Goal: Task Accomplishment & Management: Manage account settings

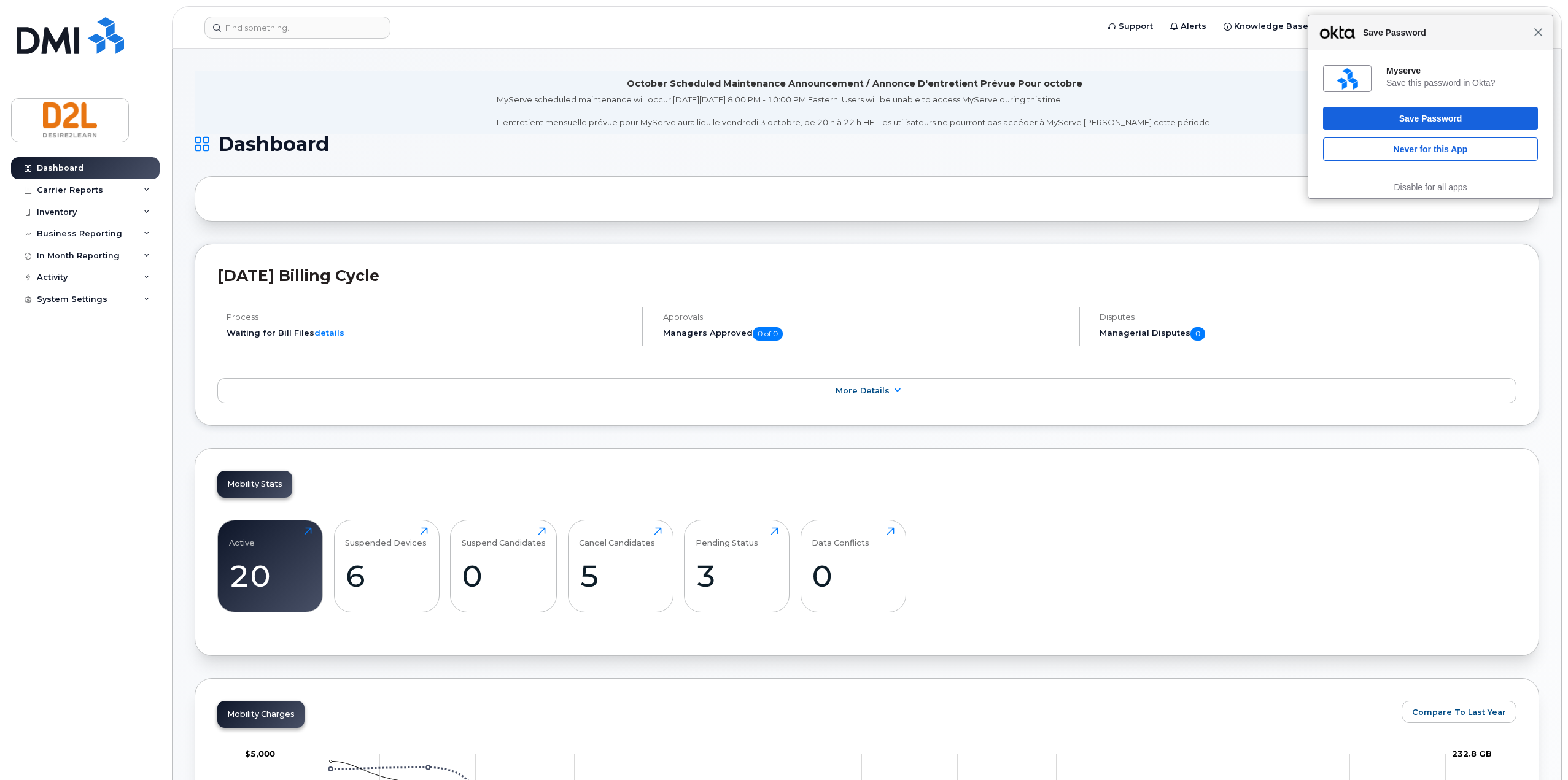
click at [1539, 32] on span "Close" at bounding box center [1537, 32] width 9 height 9
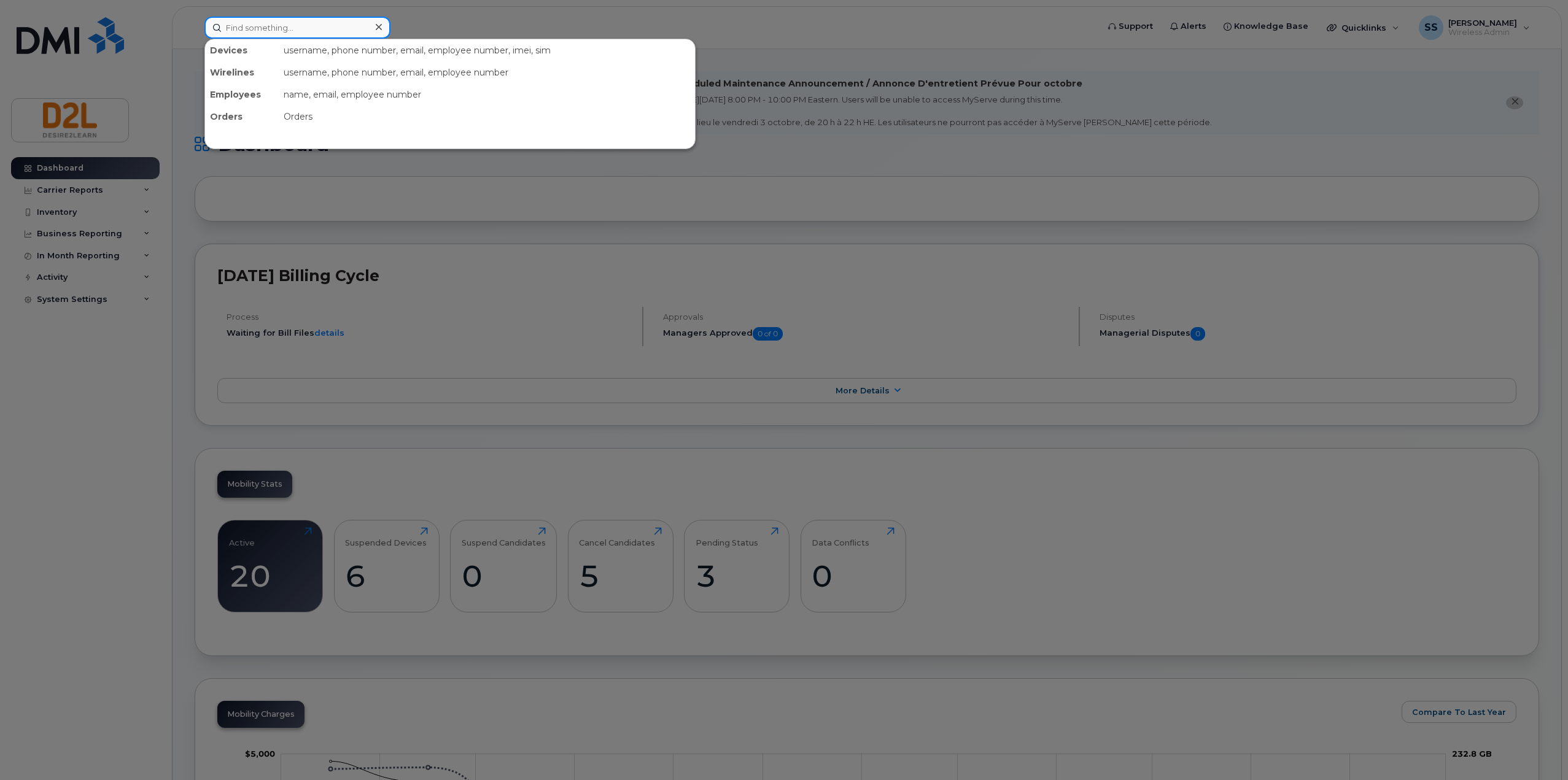
click at [298, 28] on input at bounding box center [297, 28] width 186 height 22
type input "sean morr"
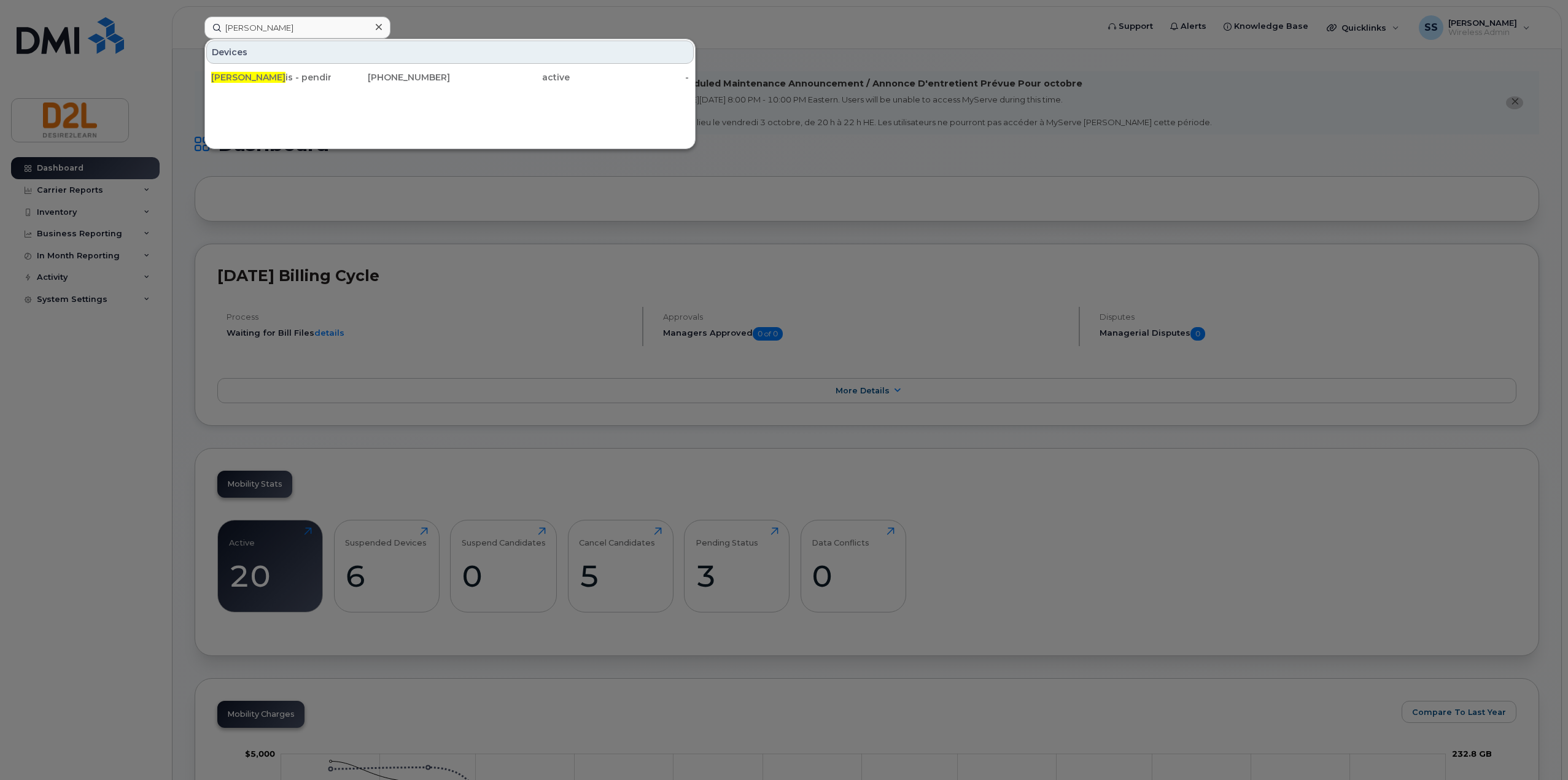
click at [248, 578] on div at bounding box center [784, 390] width 1568 height 780
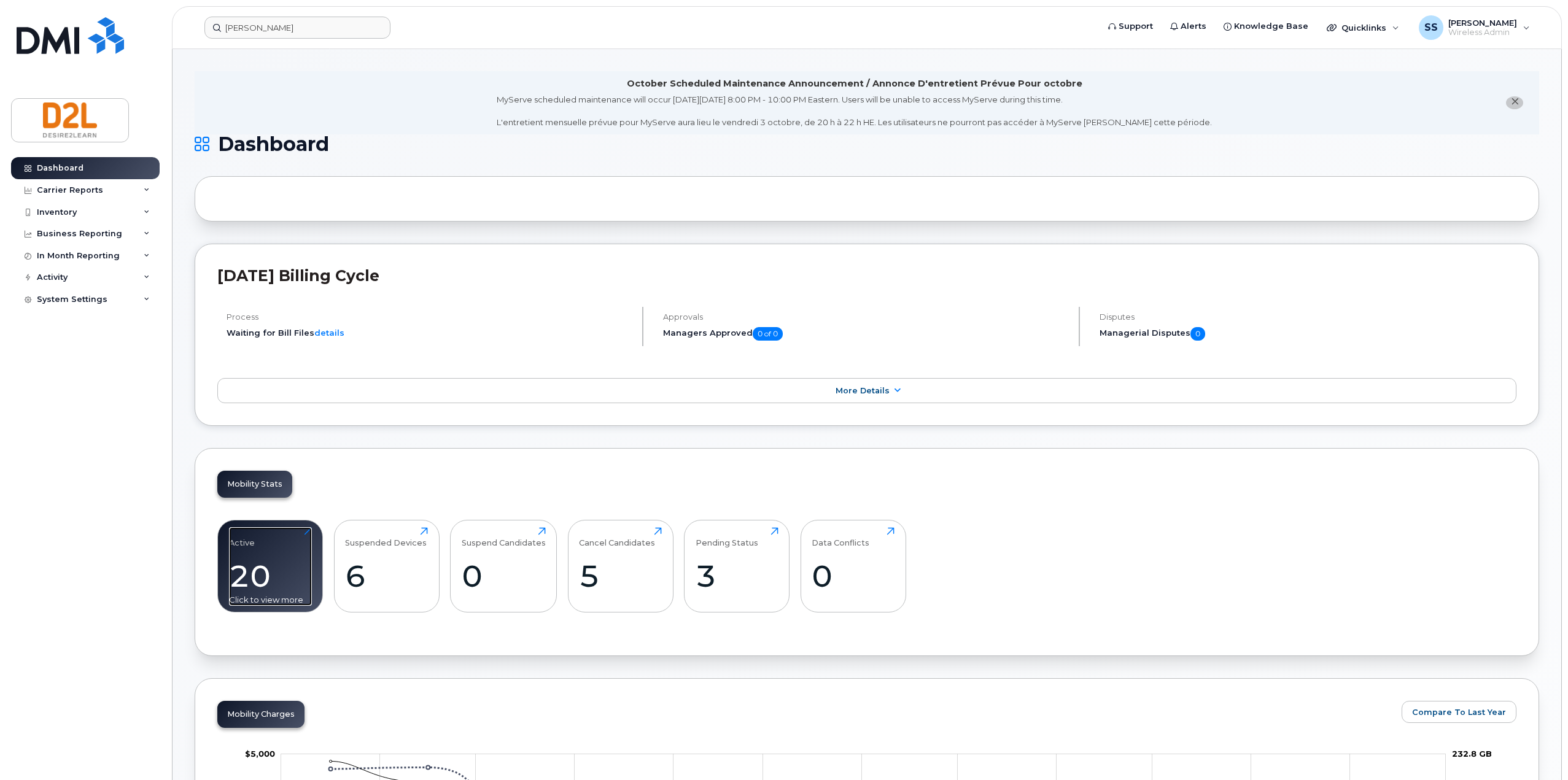
click at [271, 561] on div "20" at bounding box center [271, 576] width 83 height 36
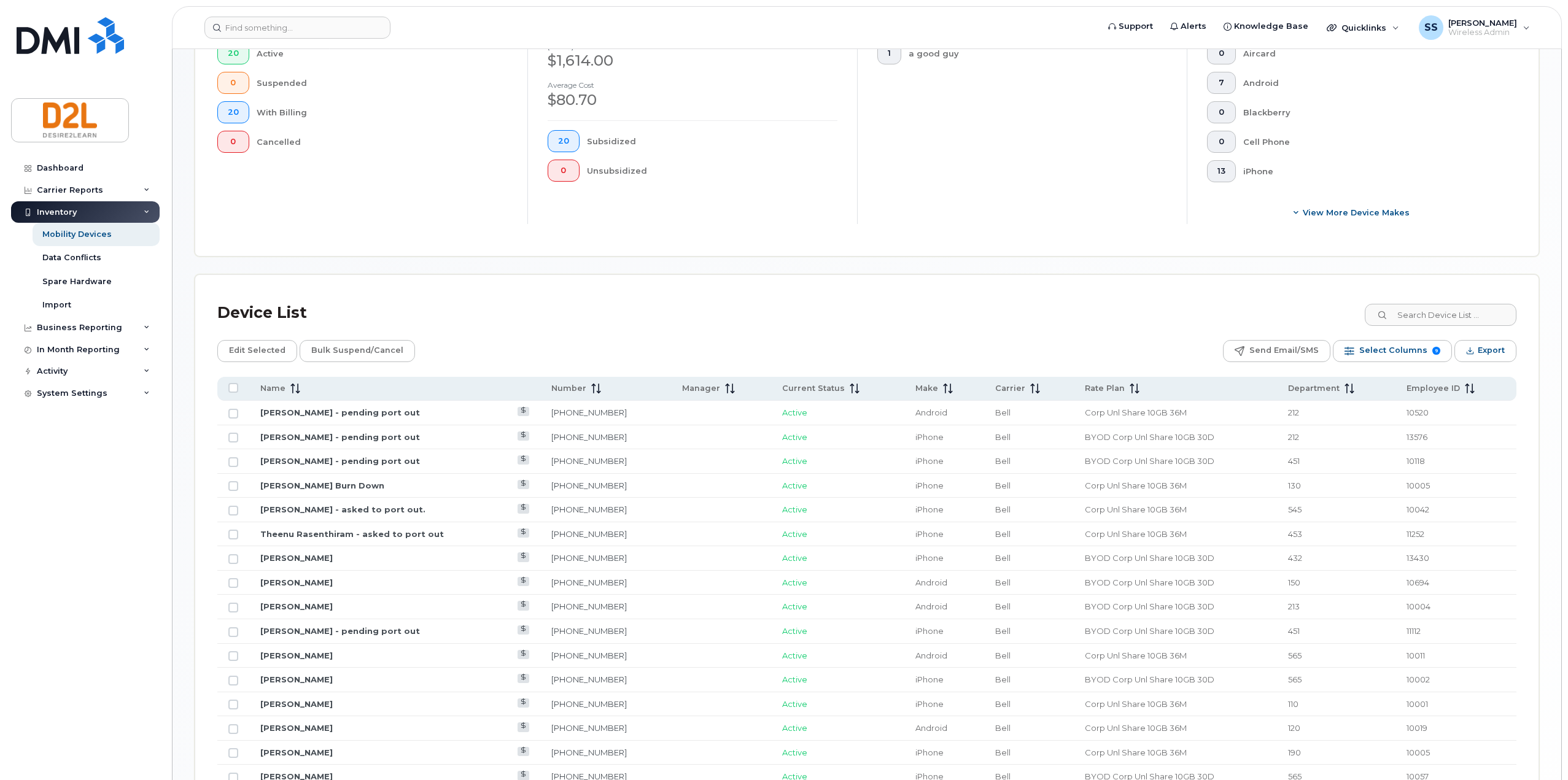
scroll to position [368, 0]
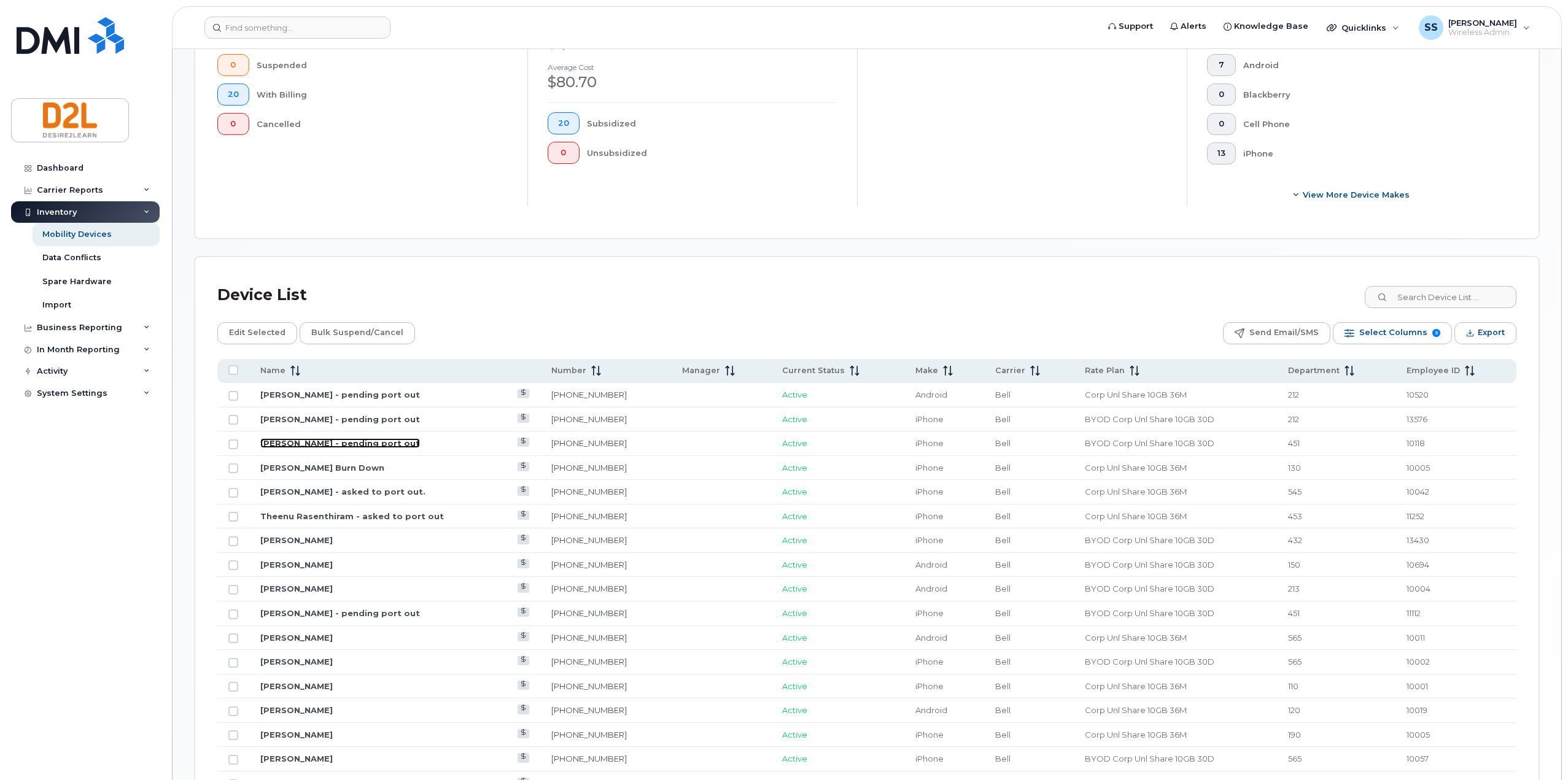
click at [342, 446] on link "[PERSON_NAME] - pending port out" at bounding box center [340, 444] width 160 height 10
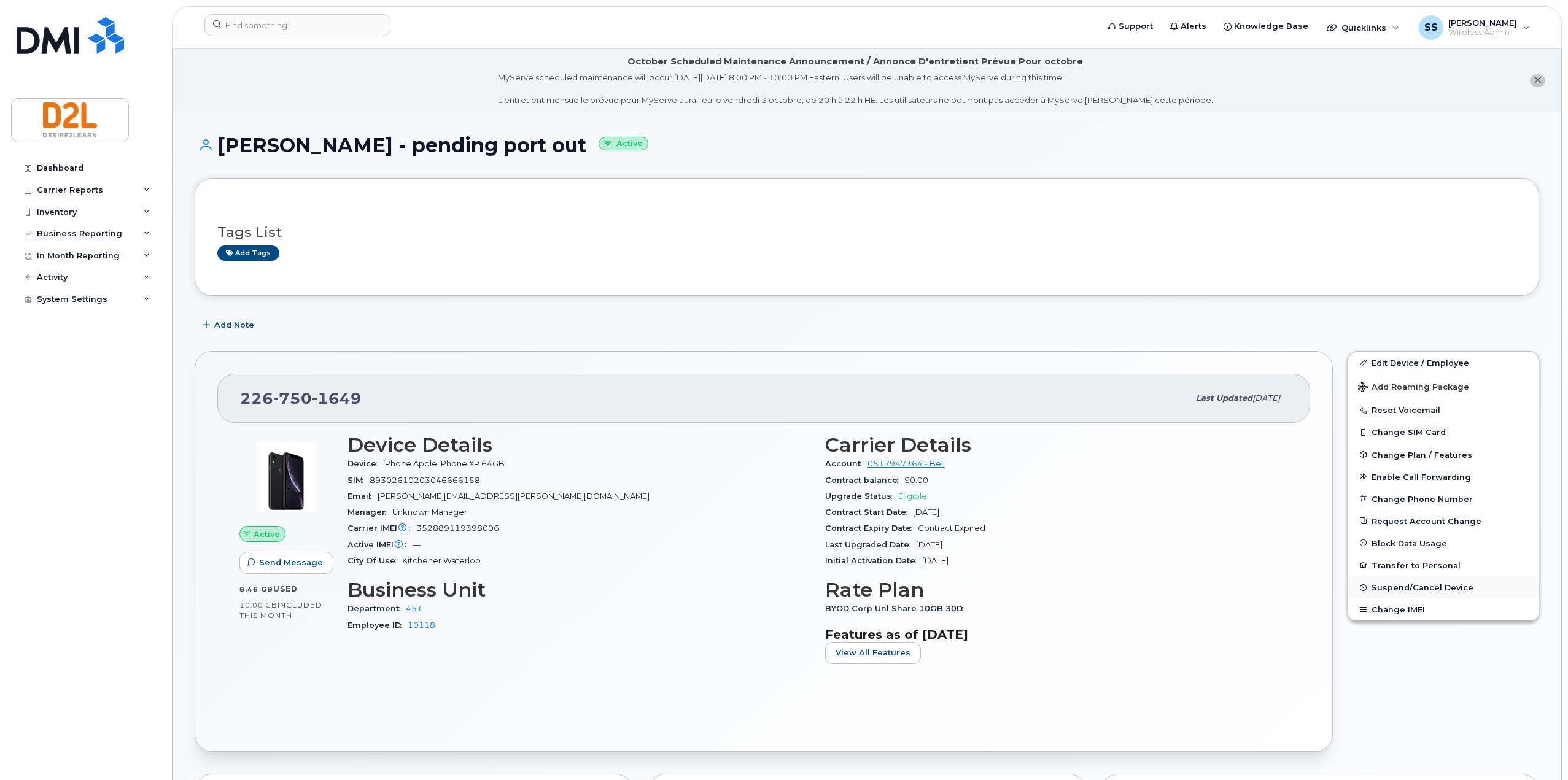
click at [1456, 587] on span "Suspend/Cancel Device" at bounding box center [1422, 587] width 102 height 9
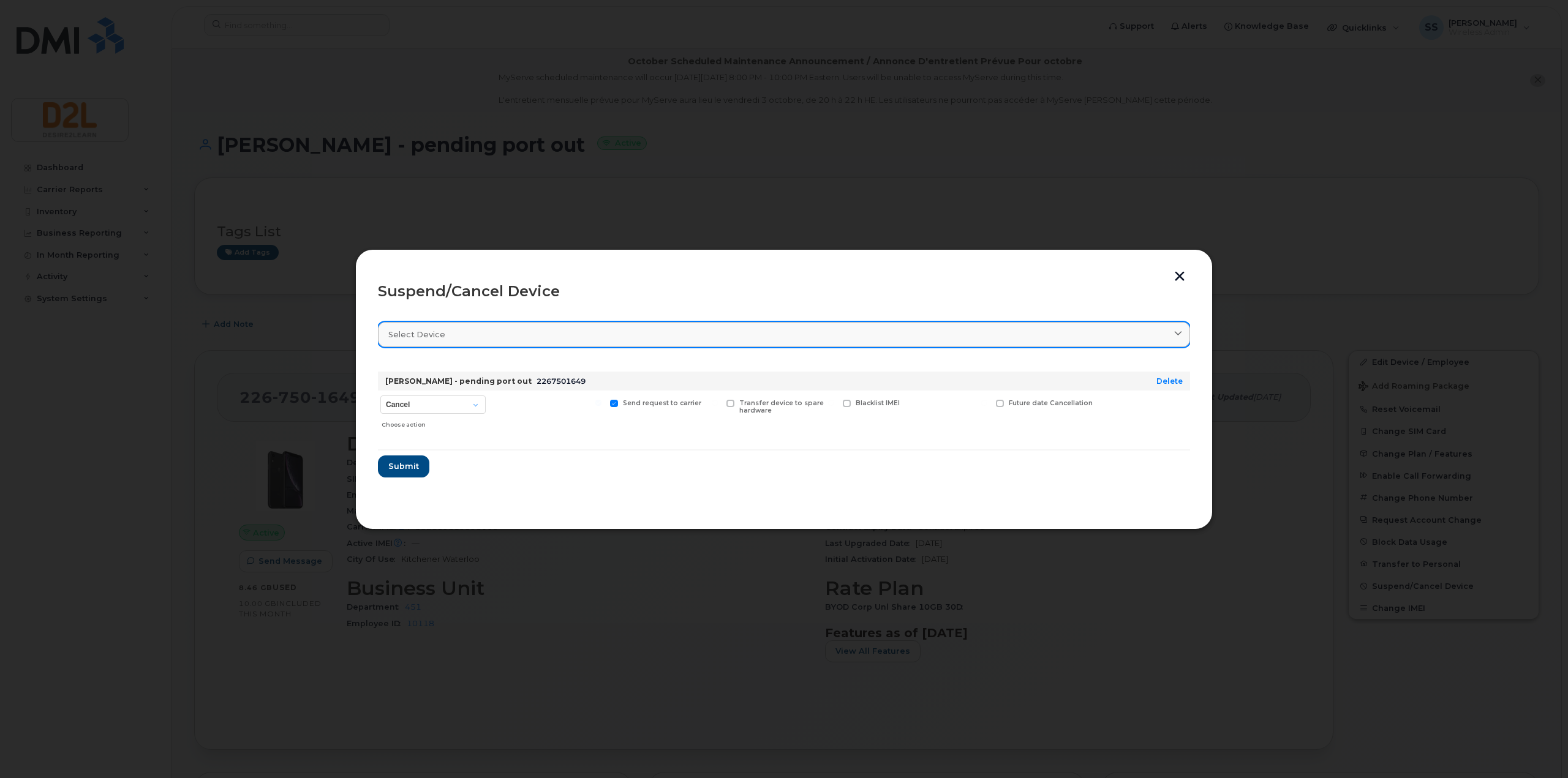
click at [602, 328] on div "Select device" at bounding box center [784, 334] width 792 height 12
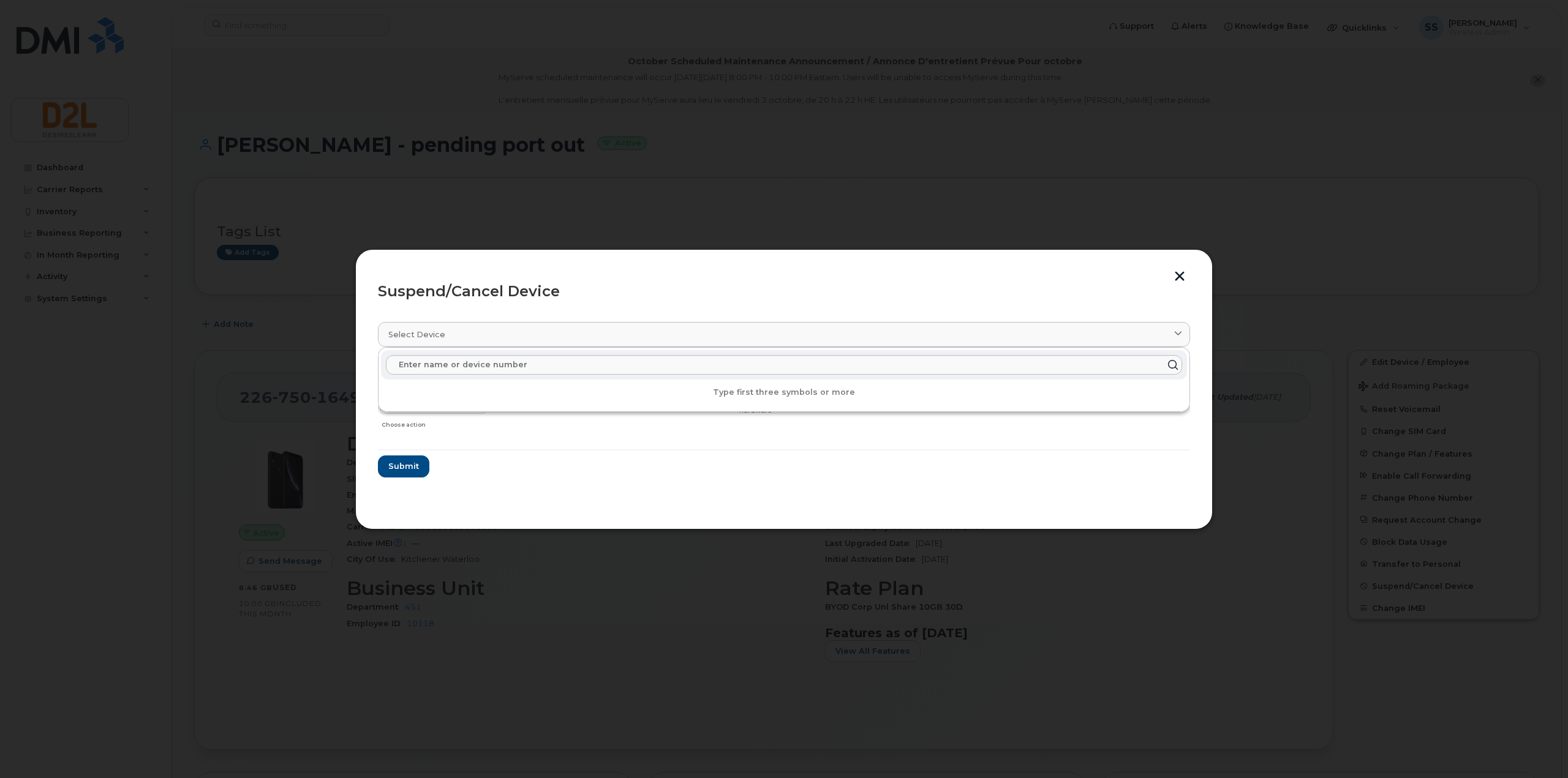
click at [660, 483] on section "Select device Type first three symbols or more Sean Morris - pending port out 2…" at bounding box center [783, 409] width 812 height 196
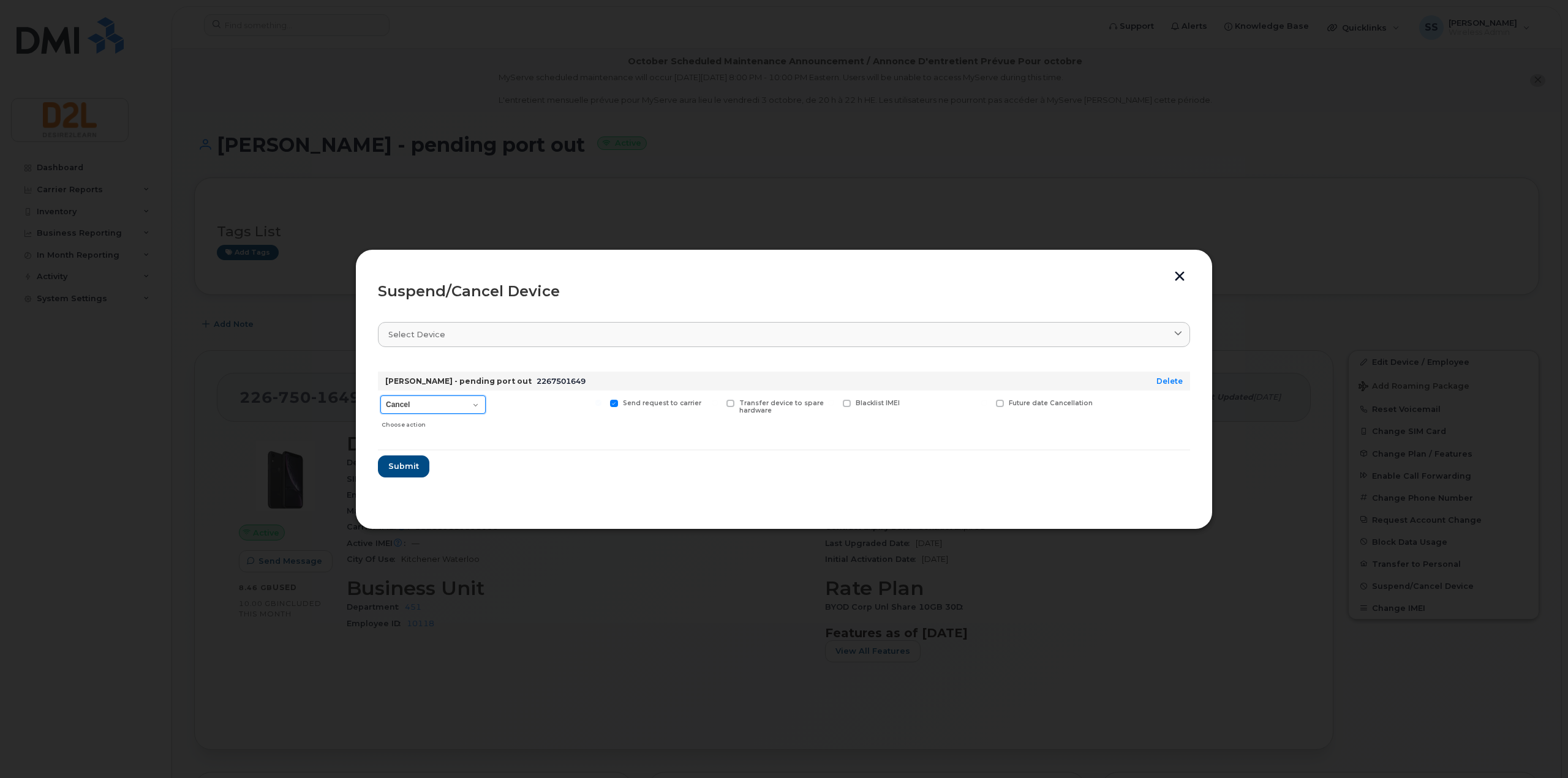
click at [468, 409] on select "Cancel Suspend - Extend Suspension Suspend - Reduced Rate Suspend - Full Rate S…" at bounding box center [433, 405] width 105 height 19
click at [461, 402] on select "Cancel Suspend - Extend Suspension Suspend - Reduced Rate Suspend - Full Rate S…" at bounding box center [433, 405] width 105 height 19
click at [474, 405] on select "Cancel Suspend - Extend Suspension Suspend - Reduced Rate Suspend - Full Rate S…" at bounding box center [433, 405] width 105 height 19
select select "[object Object]"
click at [380, 395] on select "Cancel Suspend - Extend Suspension Suspend - Reduced Rate Suspend - Full Rate S…" at bounding box center [433, 405] width 105 height 19
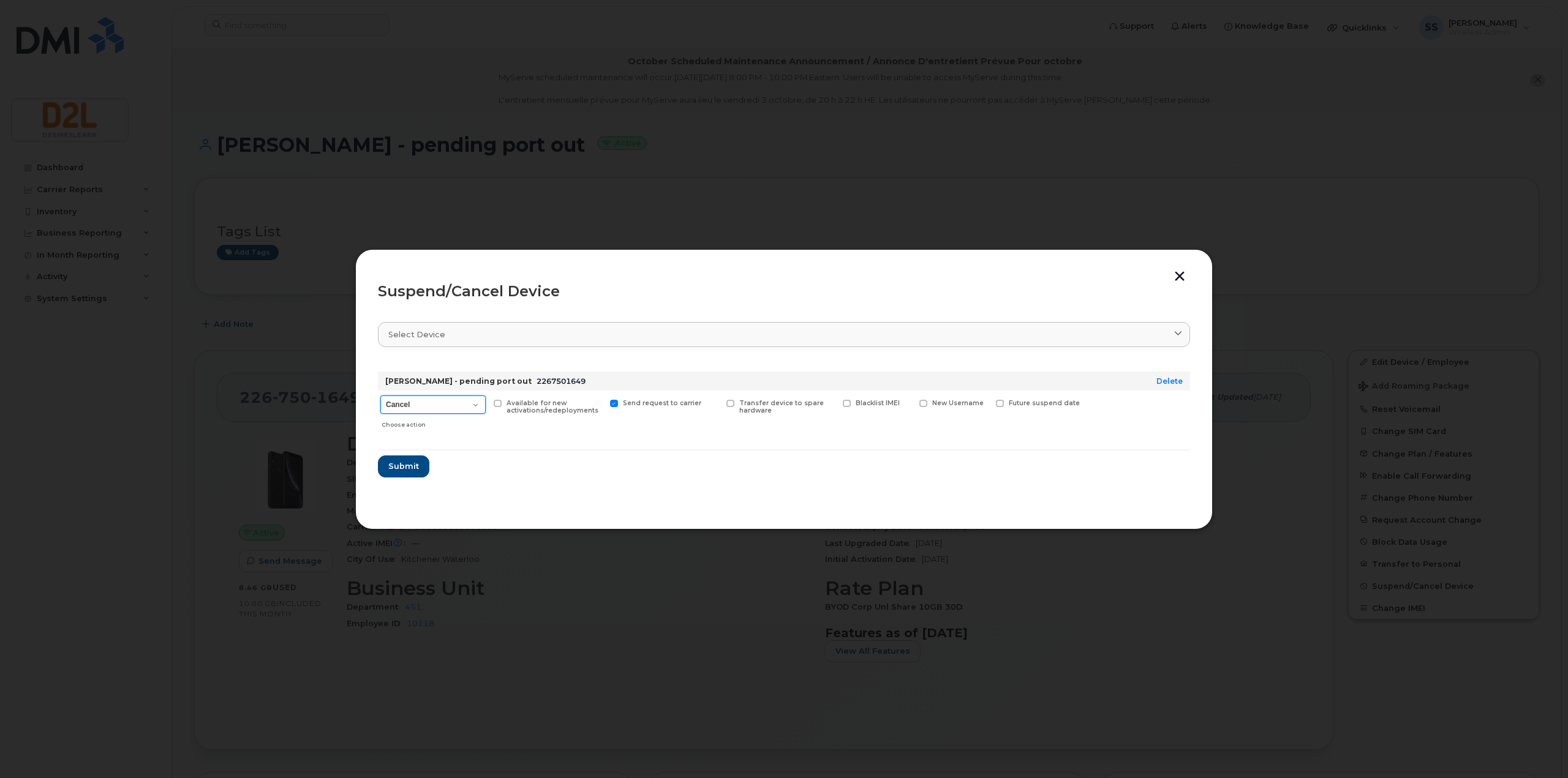
click at [469, 402] on select "Cancel Suspend - Extend Suspension Suspend - Reduced Rate Suspend - Full Rate S…" at bounding box center [433, 405] width 105 height 19
click at [567, 444] on form "Sean Morris - pending port out 2267501649 Delete Cancel Suspend - Extend Suspen…" at bounding box center [783, 420] width 812 height 116
click at [410, 471] on span "Submit" at bounding box center [403, 466] width 30 height 12
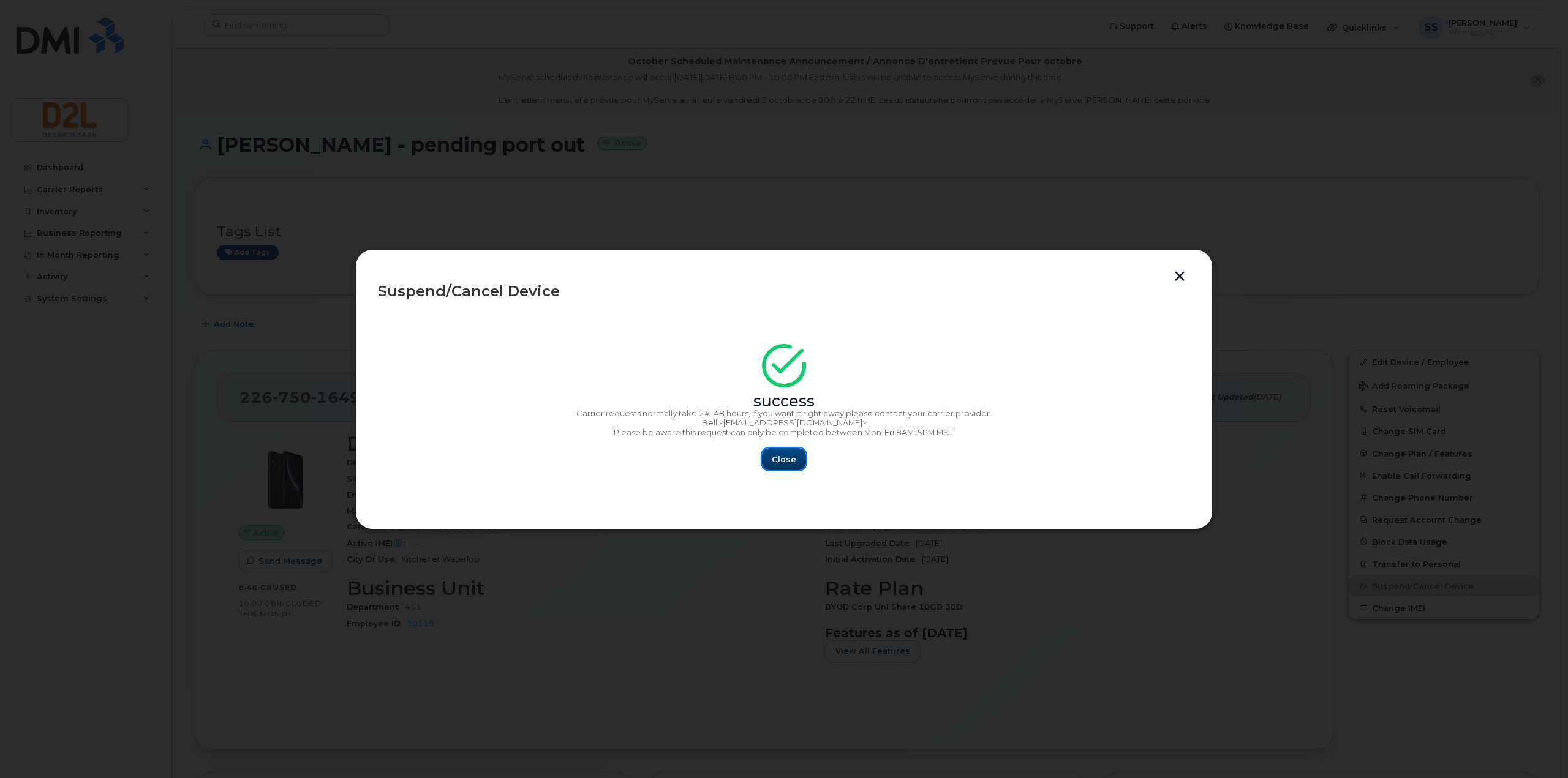
click at [785, 455] on span "Close" at bounding box center [784, 460] width 25 height 12
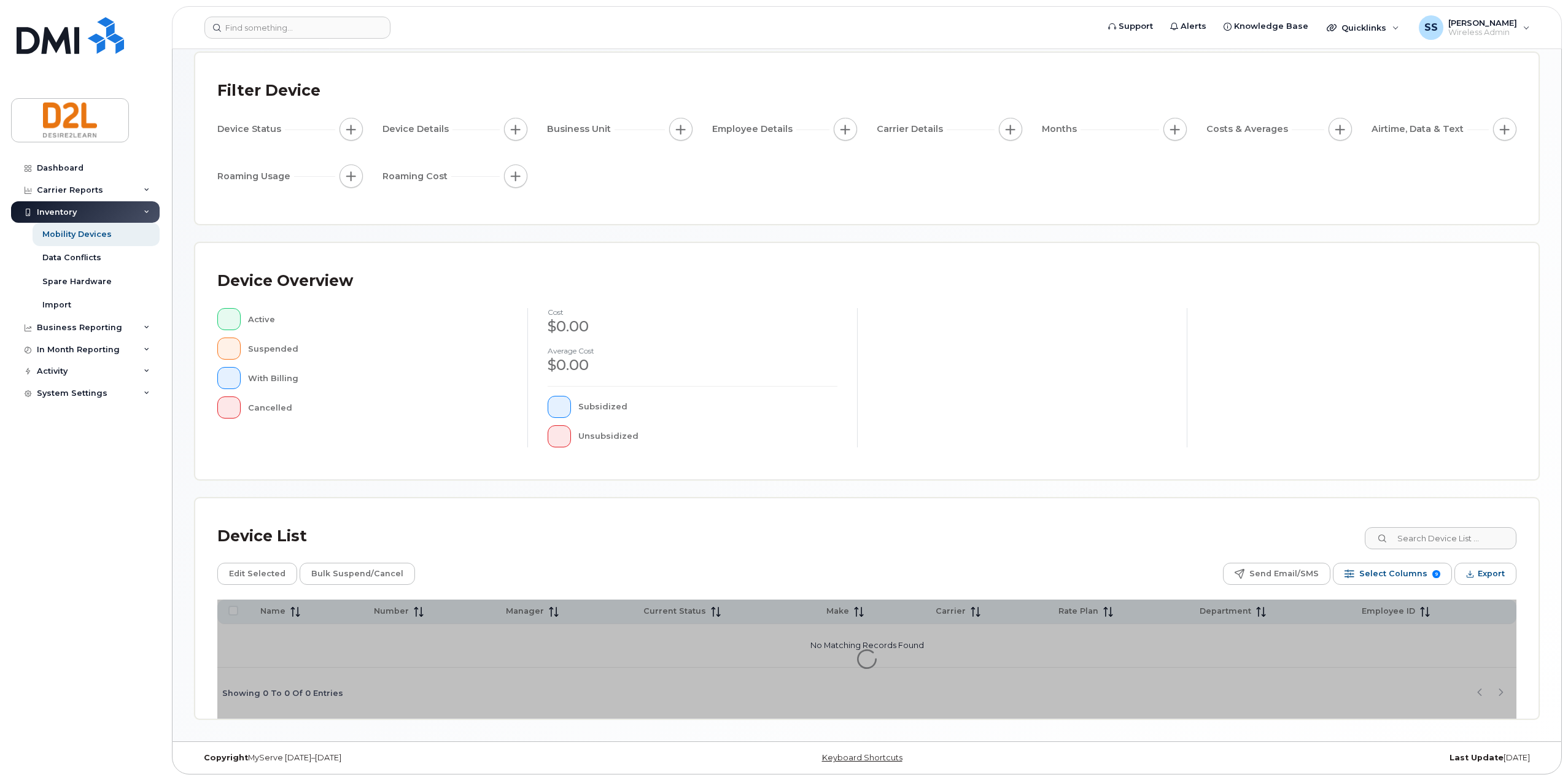
scroll to position [64, 0]
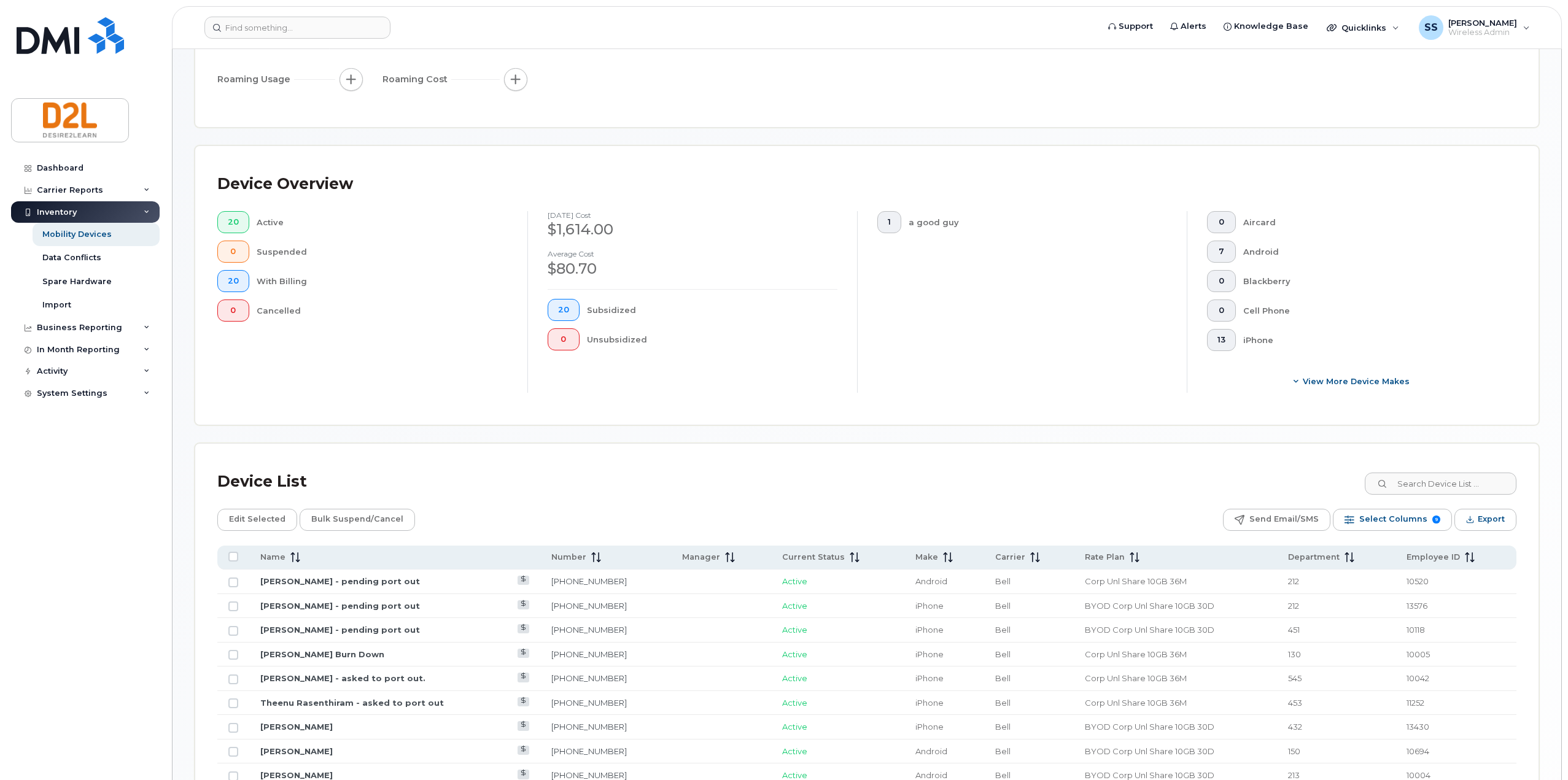
scroll to position [187, 0]
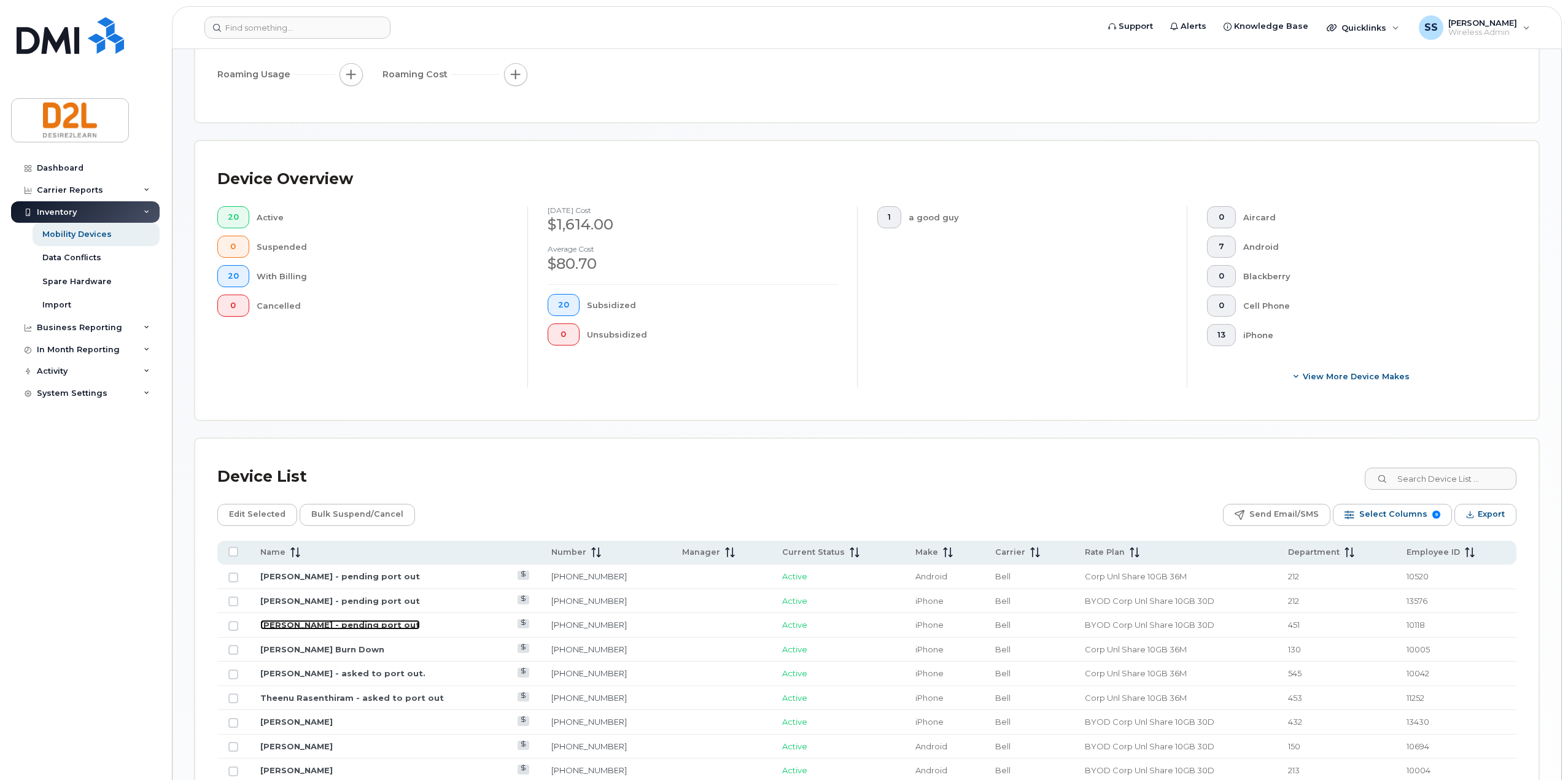
click at [300, 620] on link "[PERSON_NAME] - pending port out" at bounding box center [340, 626] width 160 height 10
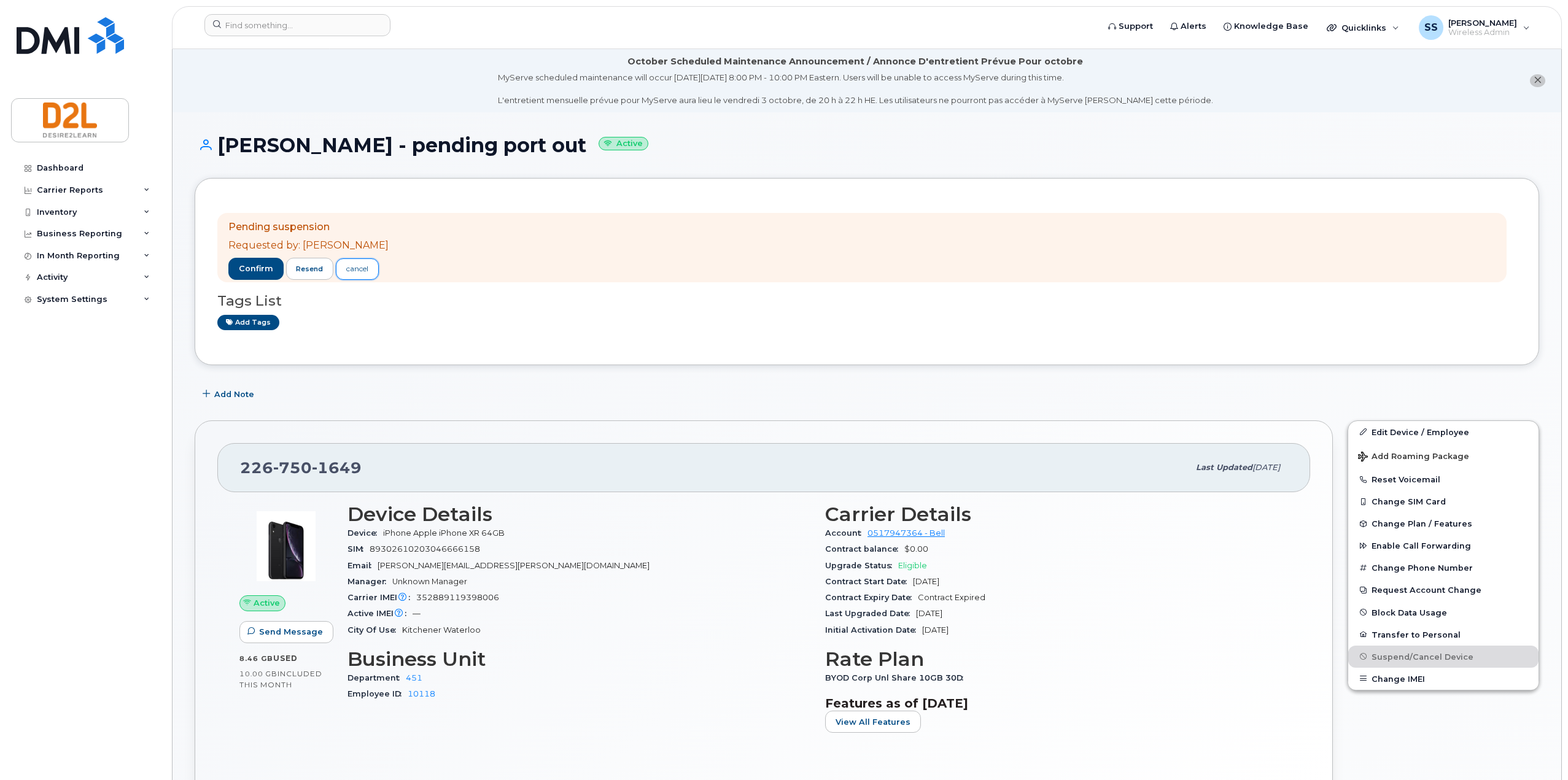
click at [361, 267] on div "cancel" at bounding box center [357, 268] width 22 height 11
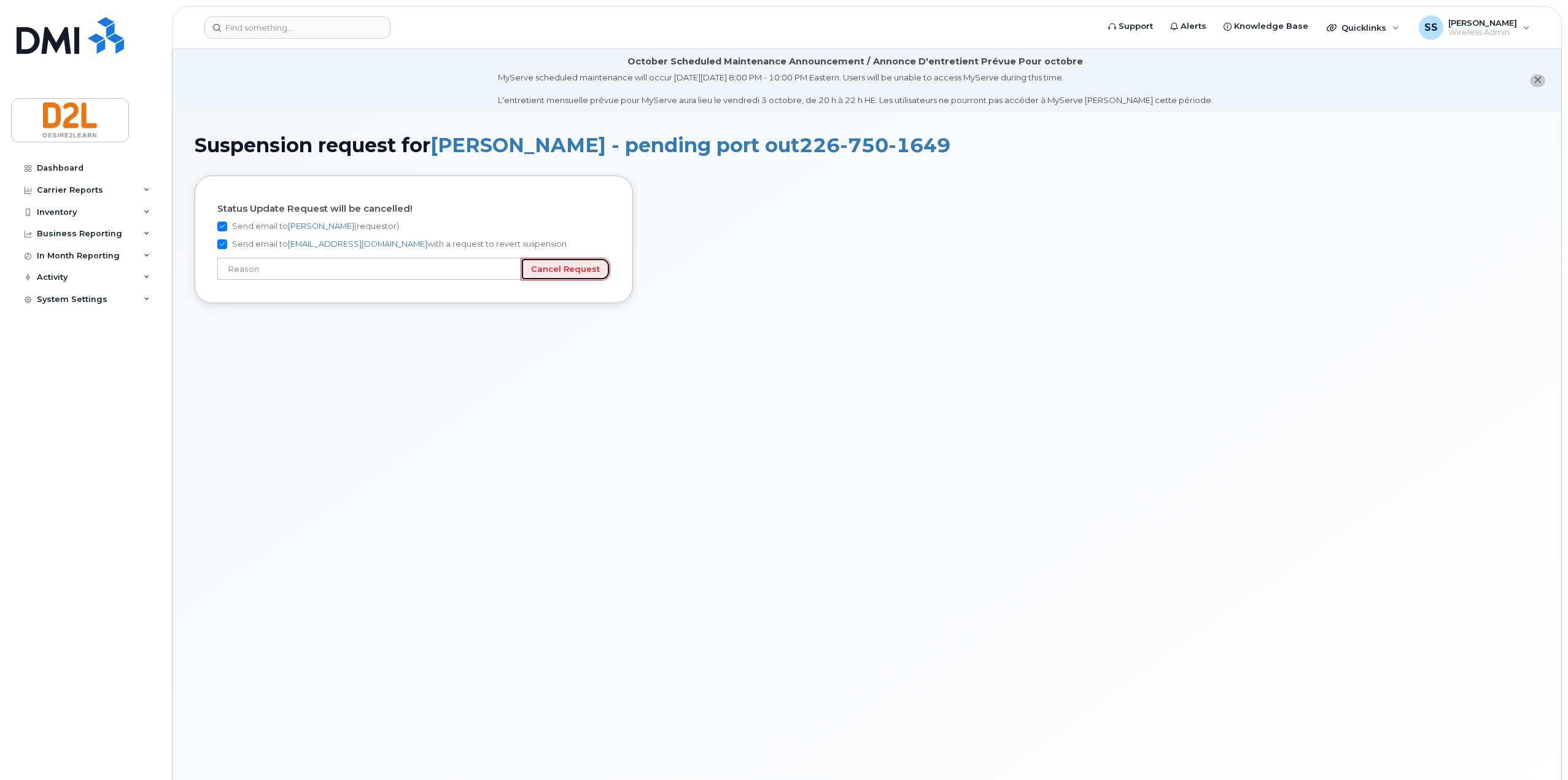
click at [568, 270] on input "Cancel Request" at bounding box center [565, 269] width 90 height 23
click at [476, 267] on input "text" at bounding box center [369, 269] width 304 height 22
click at [512, 269] on input "text" at bounding box center [369, 269] width 304 height 22
click at [508, 272] on input "text" at bounding box center [369, 269] width 304 height 22
click at [465, 269] on input "text" at bounding box center [369, 269] width 304 height 22
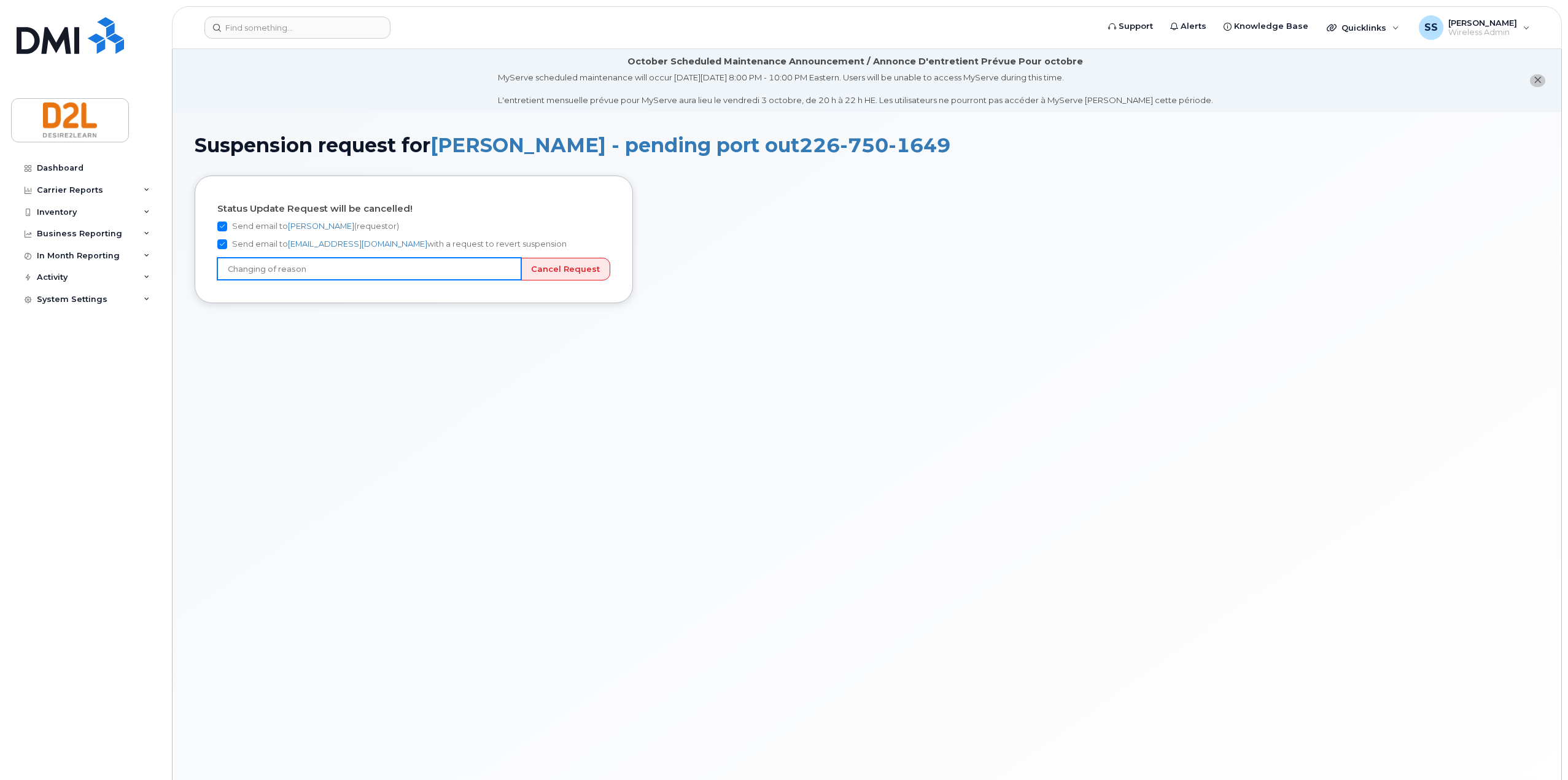
type input "Changing of reason"
click at [568, 277] on input "Cancel Request" at bounding box center [565, 269] width 90 height 23
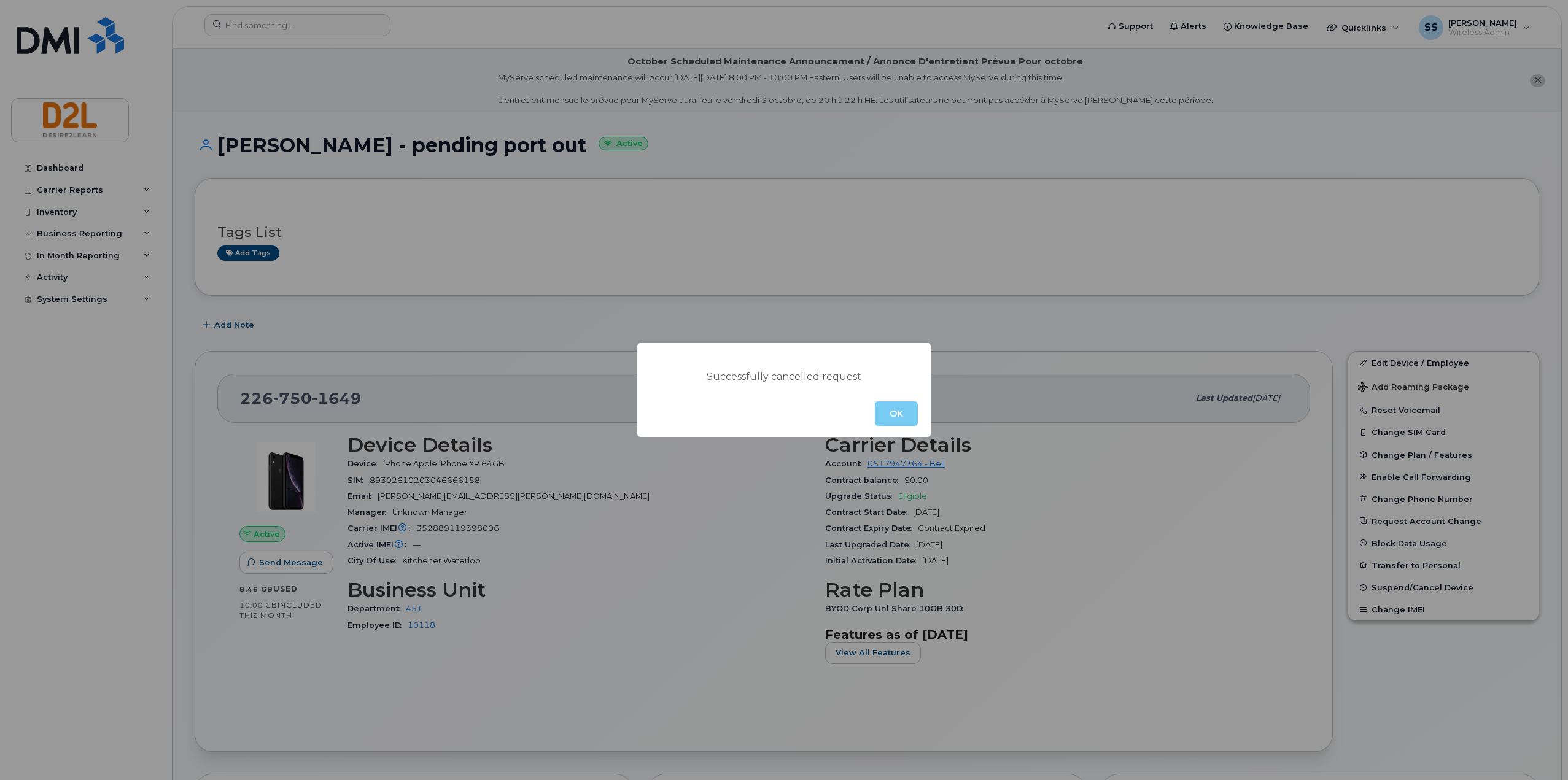
click at [902, 414] on button "OK" at bounding box center [896, 413] width 43 height 25
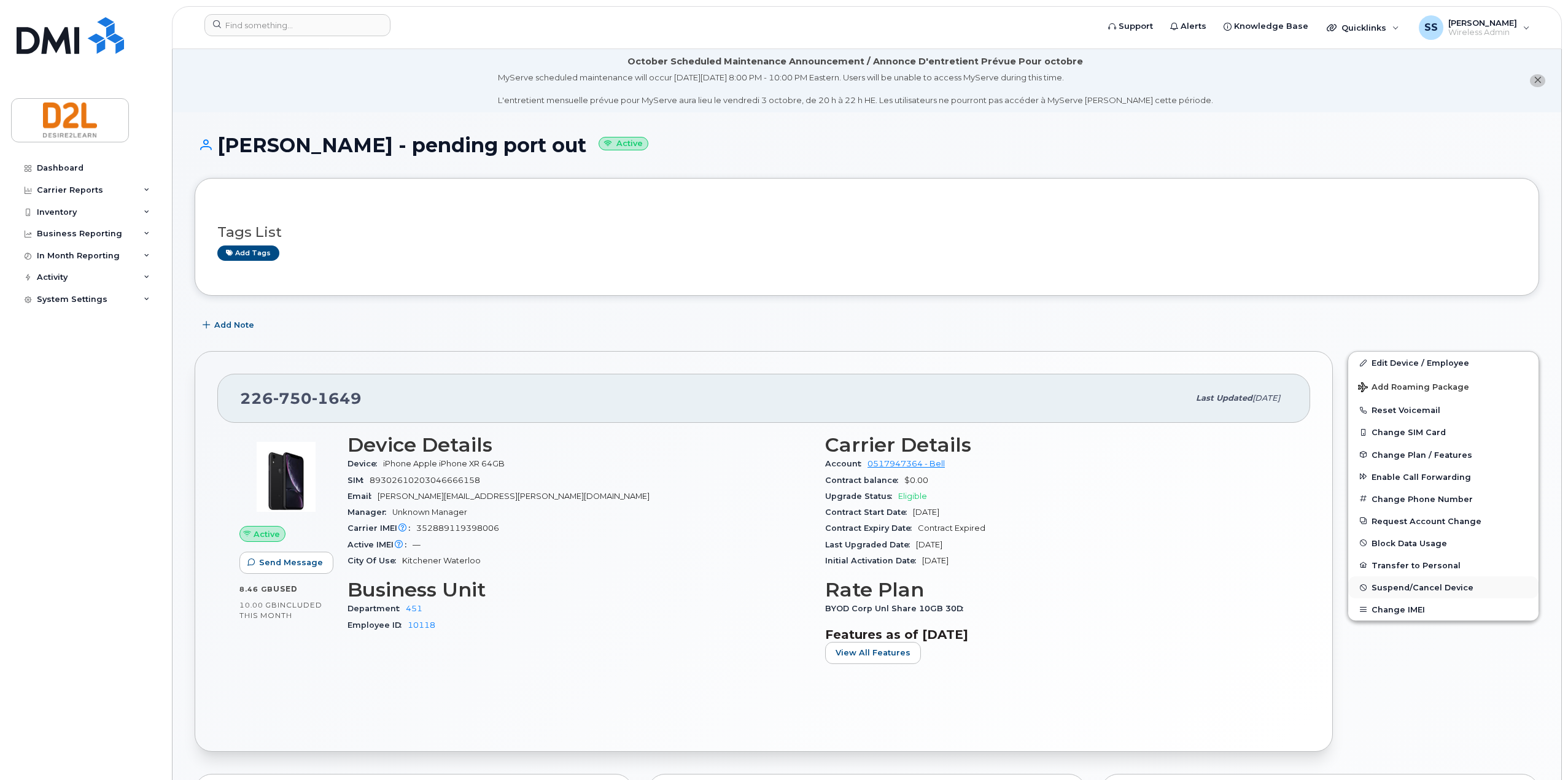
click at [1430, 585] on span "Suspend/Cancel Device" at bounding box center [1422, 587] width 102 height 9
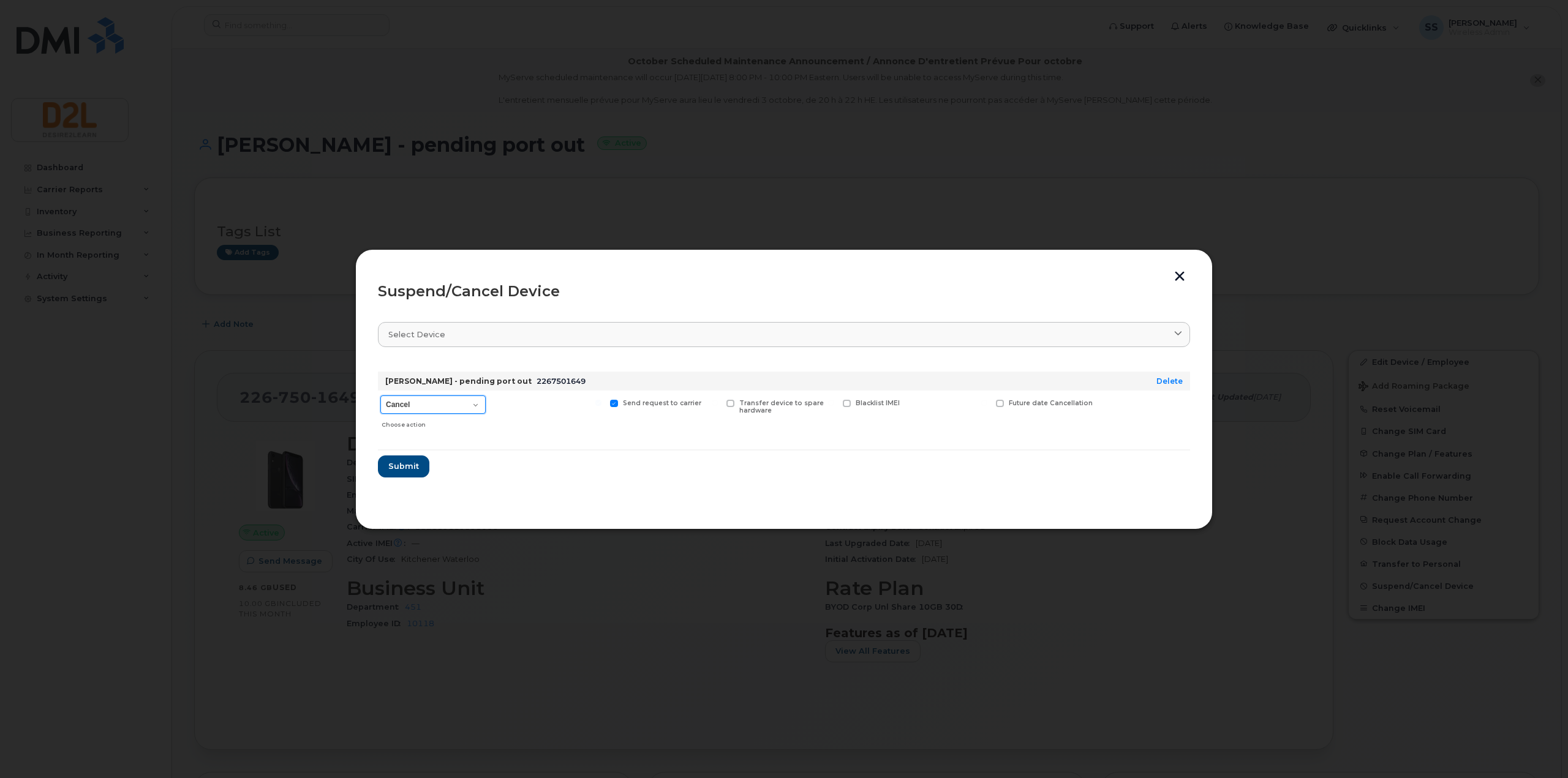
click at [458, 404] on select "Cancel Suspend - Extend Suspension Suspend - Reduced Rate Suspend - Full Rate S…" at bounding box center [433, 405] width 105 height 19
select select "[object Object]"
click at [380, 395] on select "Cancel Suspend - Extend Suspension Suspend - Reduced Rate Suspend - Full Rate S…" at bounding box center [433, 405] width 105 height 19
click at [406, 462] on span "Submit" at bounding box center [403, 466] width 30 height 12
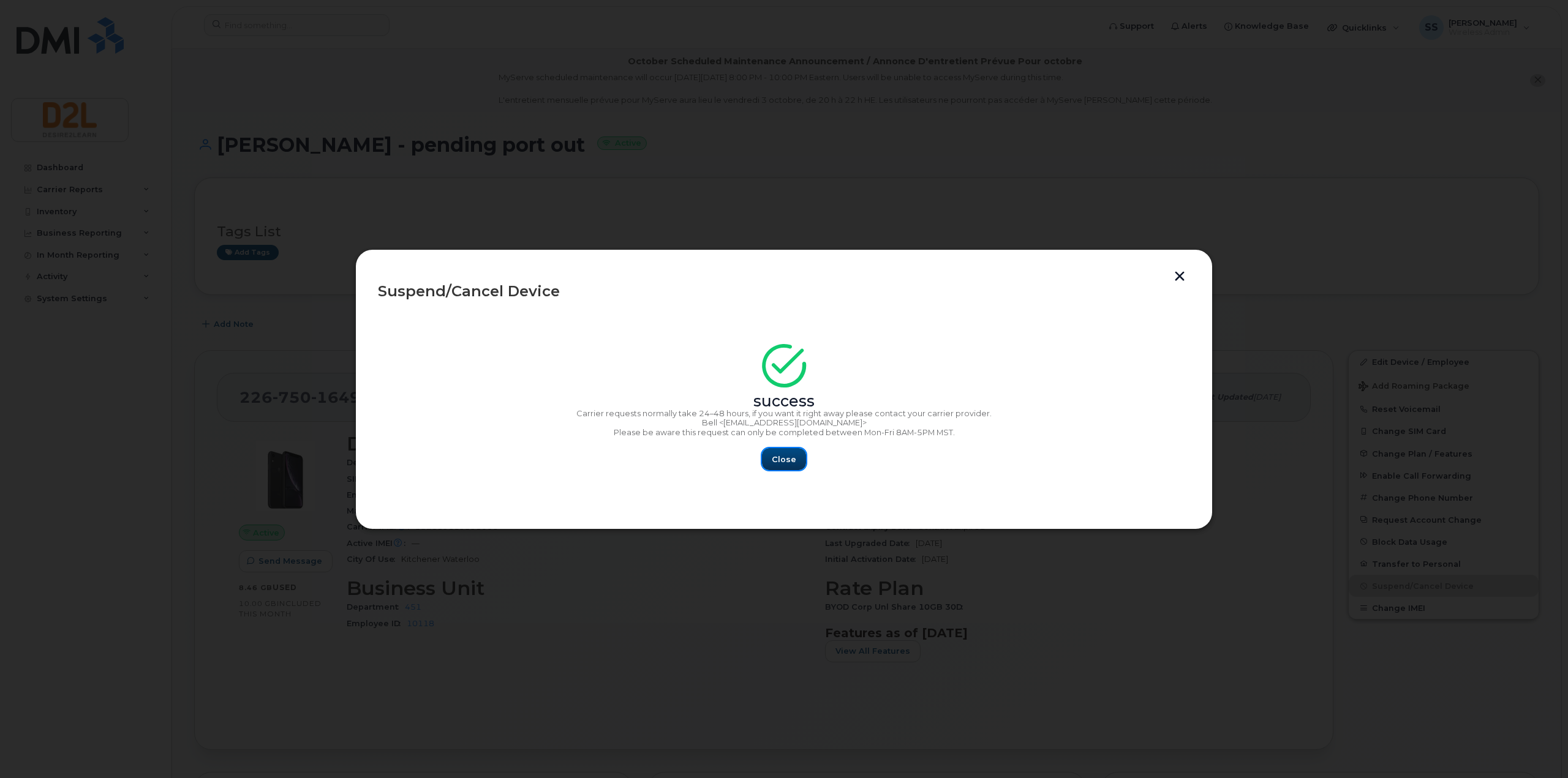
click at [792, 461] on span "Close" at bounding box center [784, 460] width 25 height 12
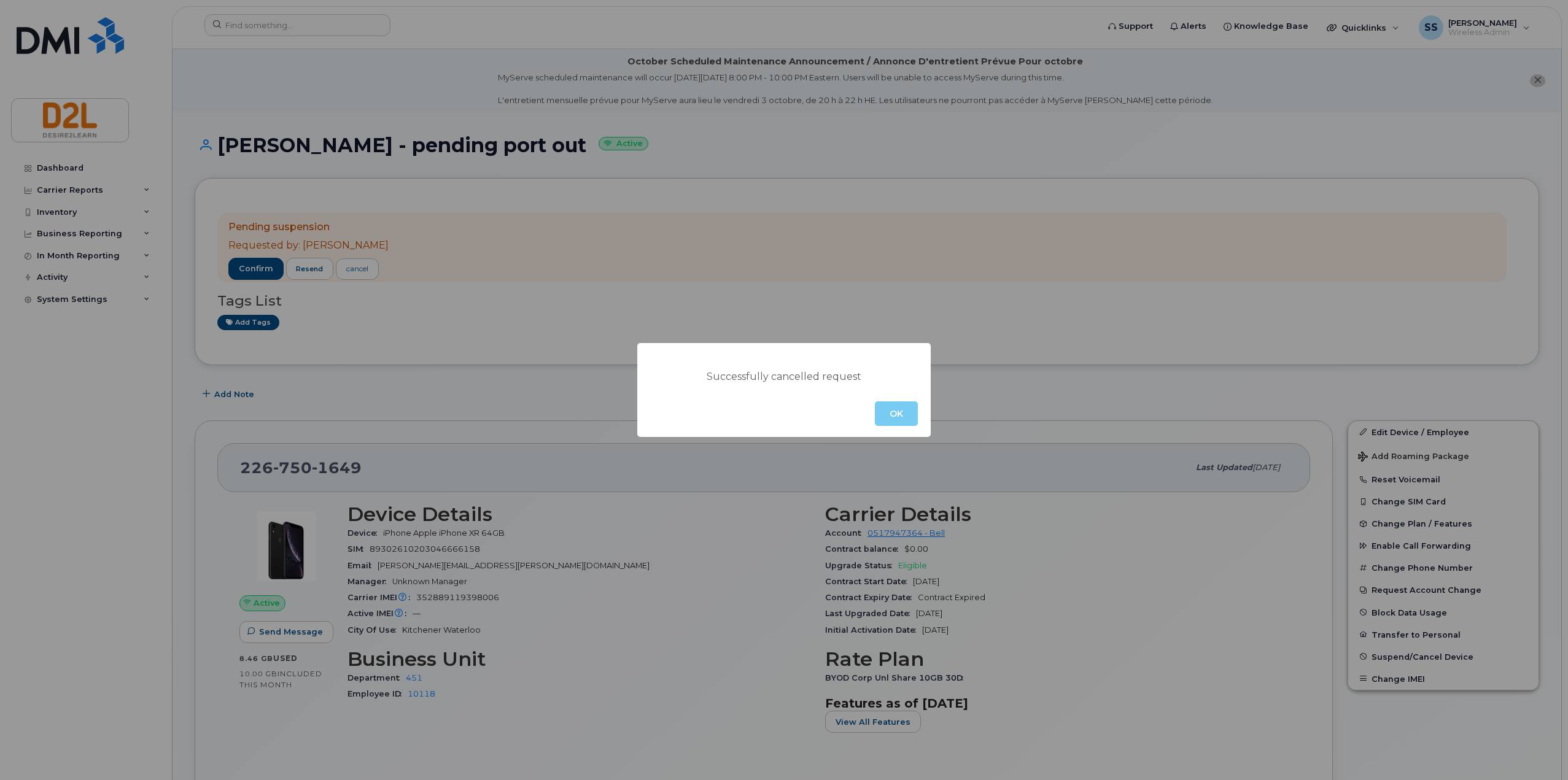
click at [894, 416] on button "OK" at bounding box center [896, 413] width 43 height 25
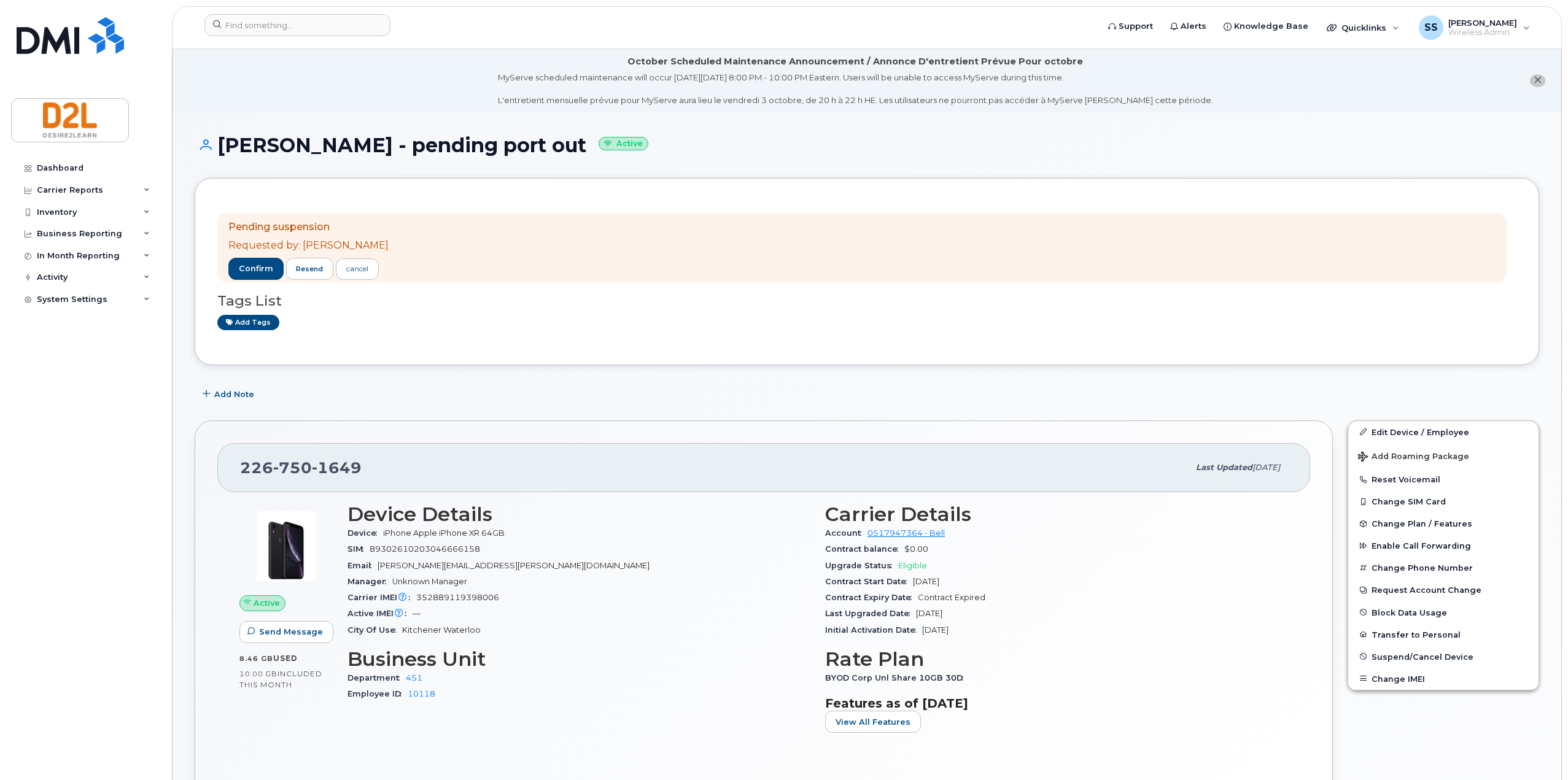
click at [298, 560] on img at bounding box center [286, 546] width 74 height 74
click at [48, 166] on div "Dashboard" at bounding box center [59, 168] width 47 height 10
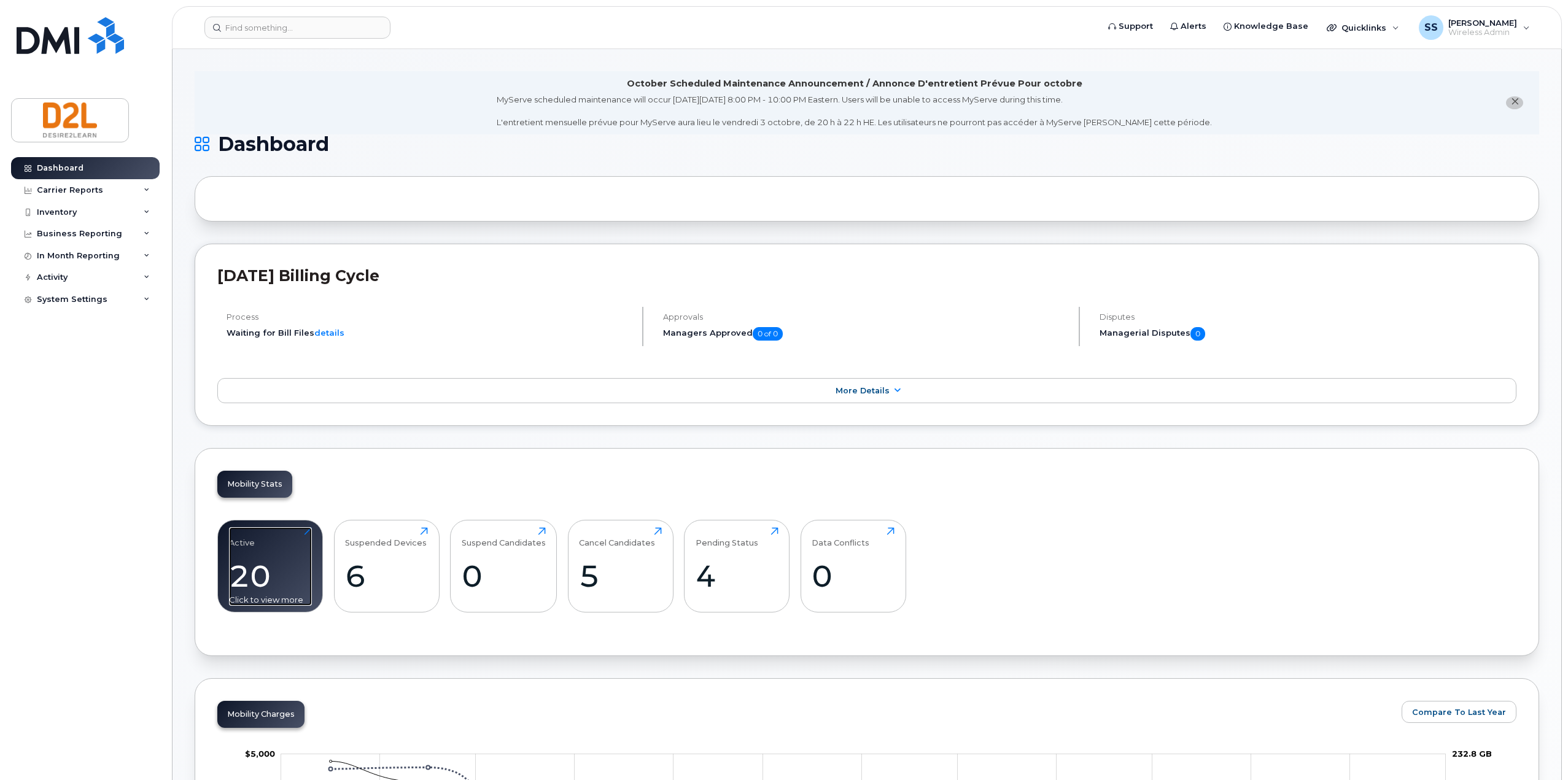
click at [242, 567] on div "20" at bounding box center [271, 576] width 83 height 36
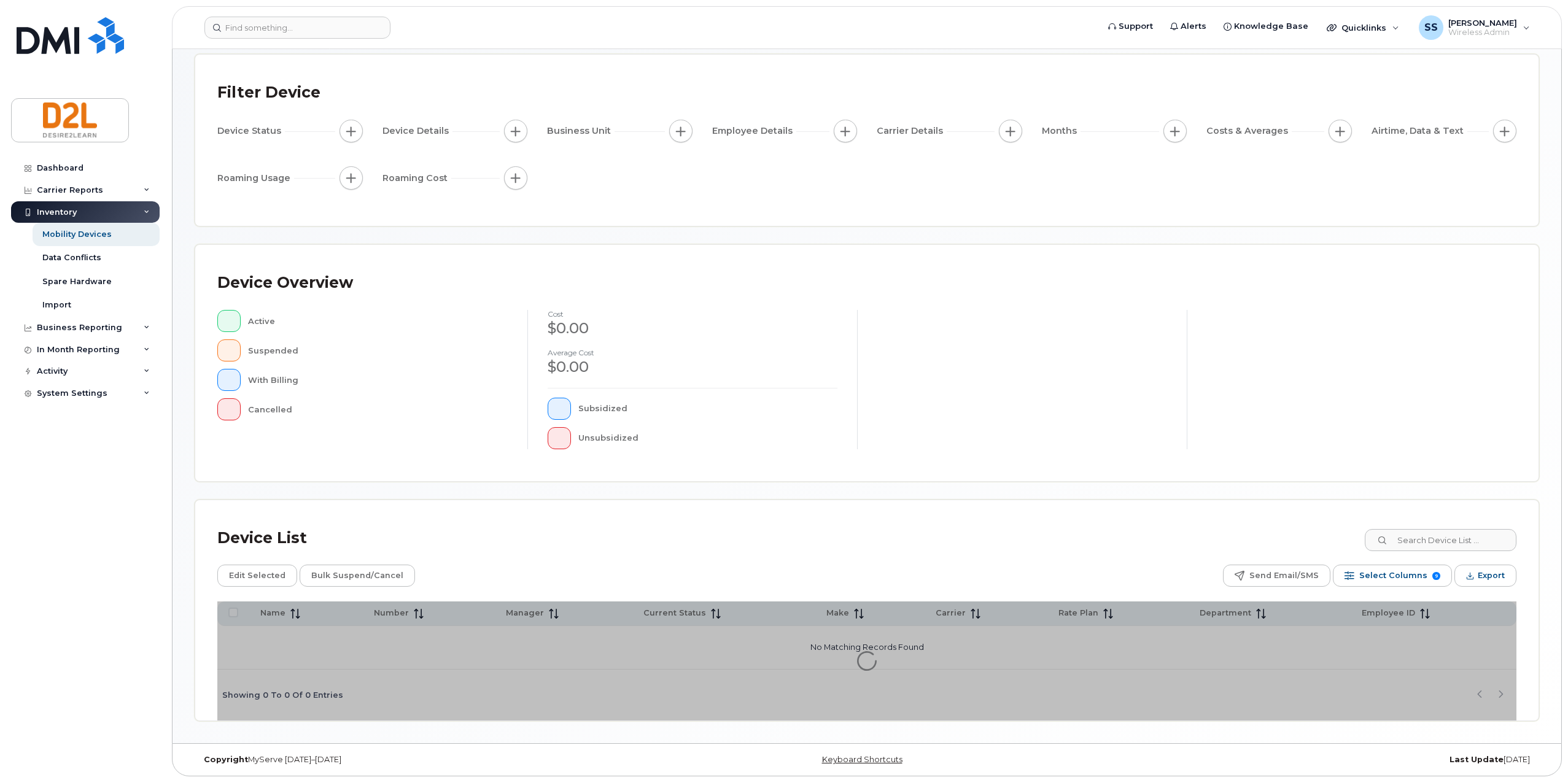
scroll to position [64, 0]
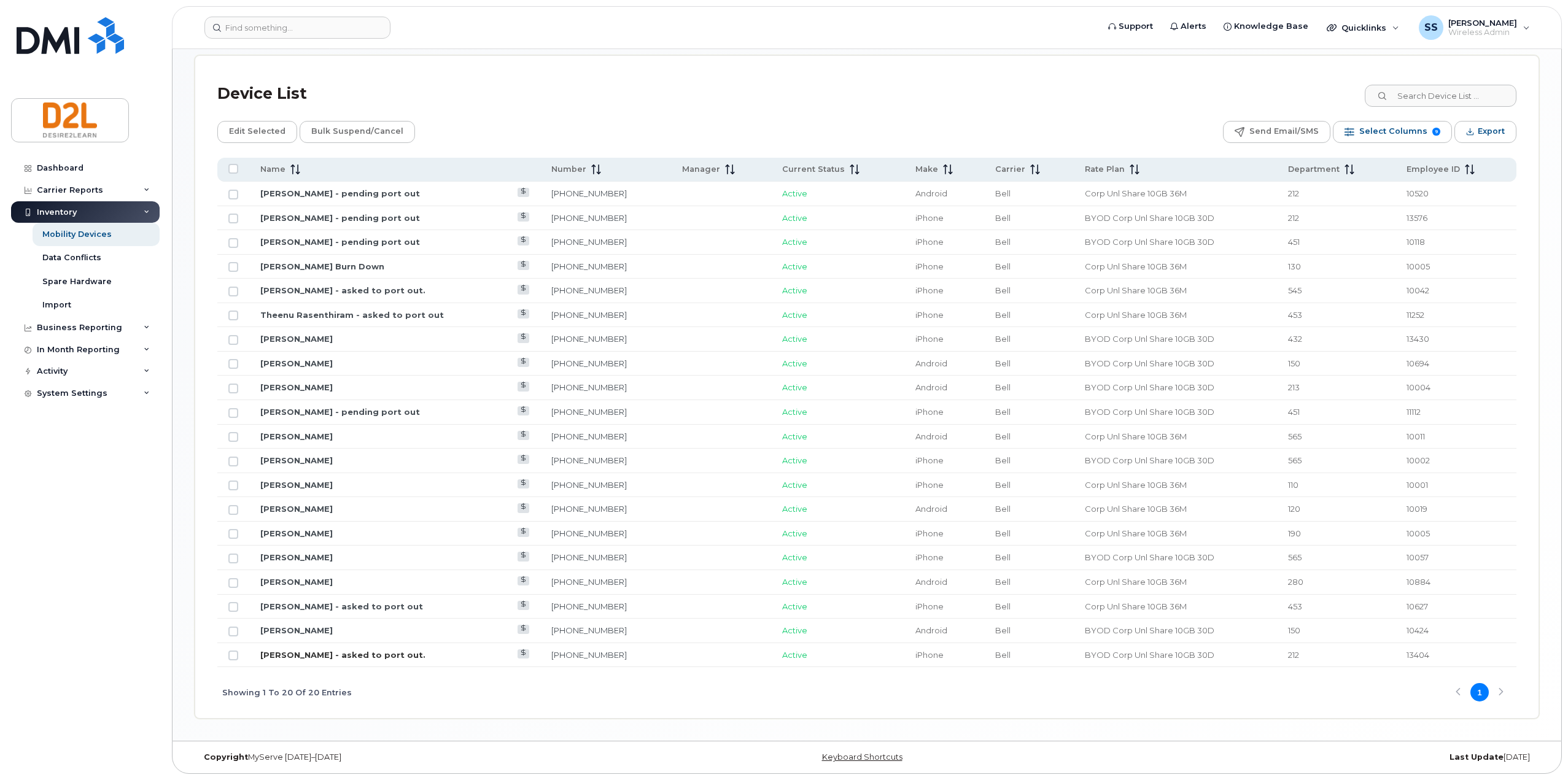
scroll to position [508, 0]
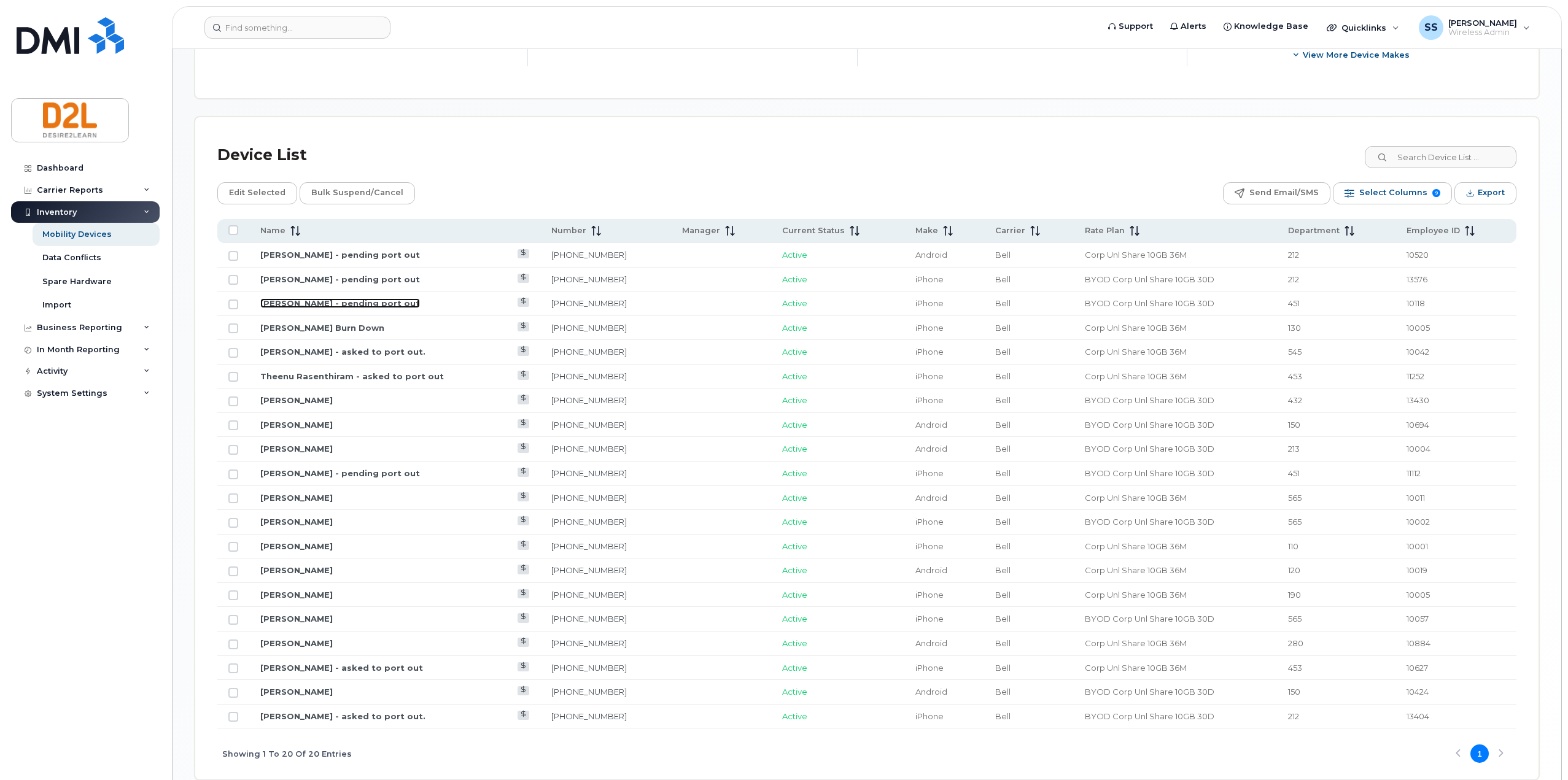
drag, startPoint x: 314, startPoint y: 304, endPoint x: 260, endPoint y: 304, distance: 54.0
click at [314, 304] on link "[PERSON_NAME] - pending port out" at bounding box center [340, 304] width 160 height 10
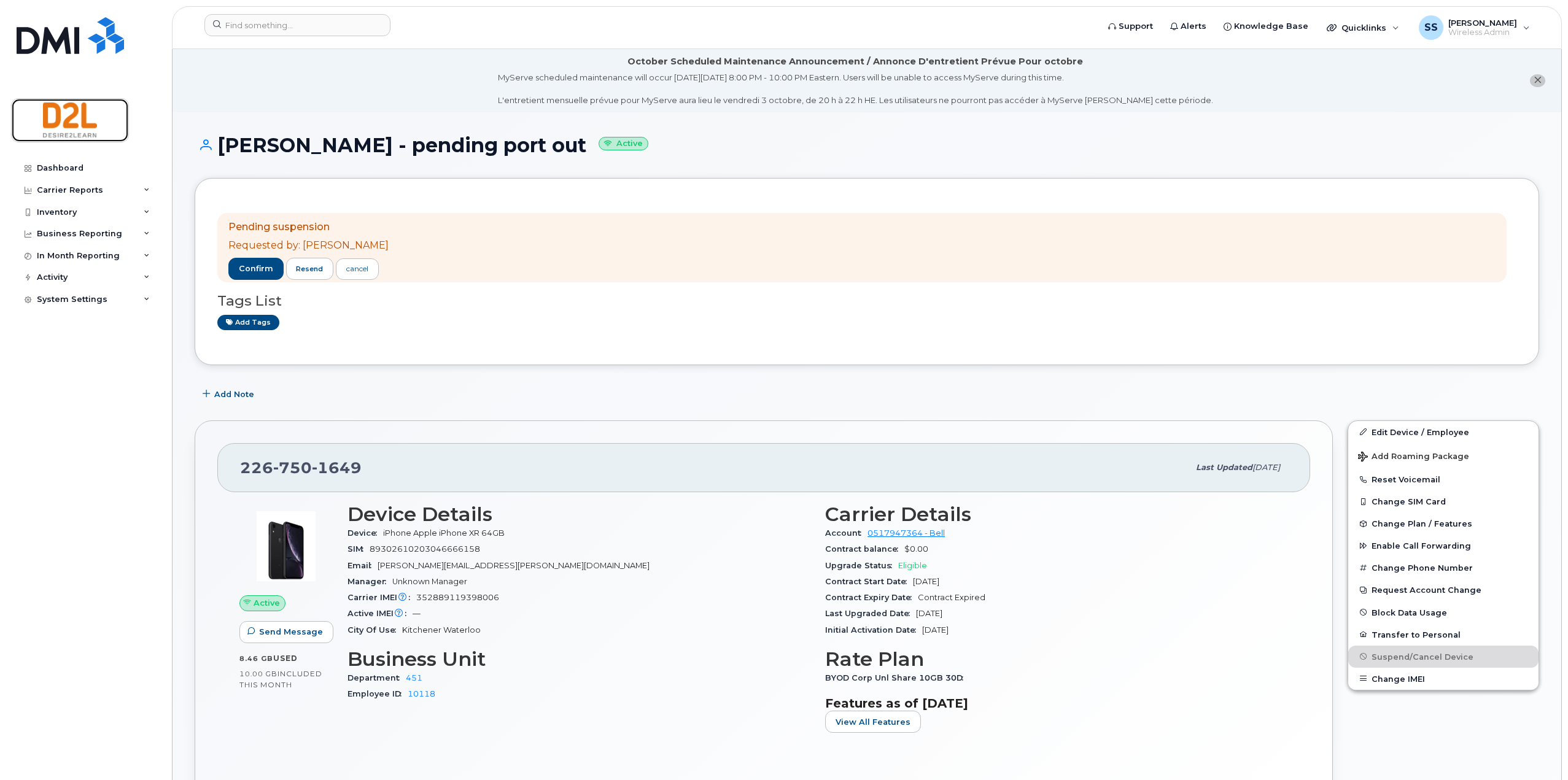
click at [72, 114] on img at bounding box center [70, 121] width 94 height 36
